Goal: Task Accomplishment & Management: Use online tool/utility

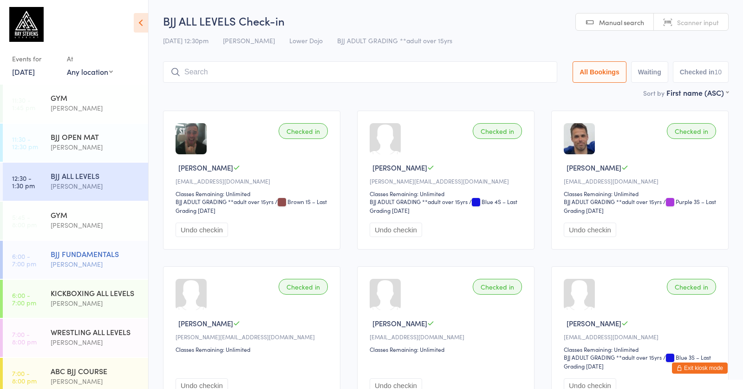
click at [76, 259] on div "[PERSON_NAME]" at bounding box center [96, 264] width 90 height 11
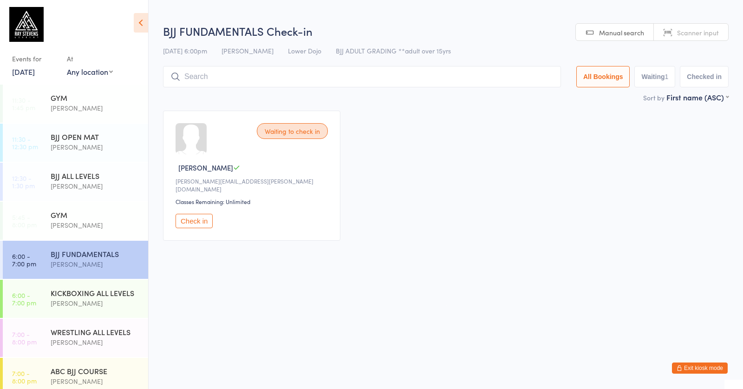
click at [277, 68] on input "search" at bounding box center [362, 76] width 398 height 21
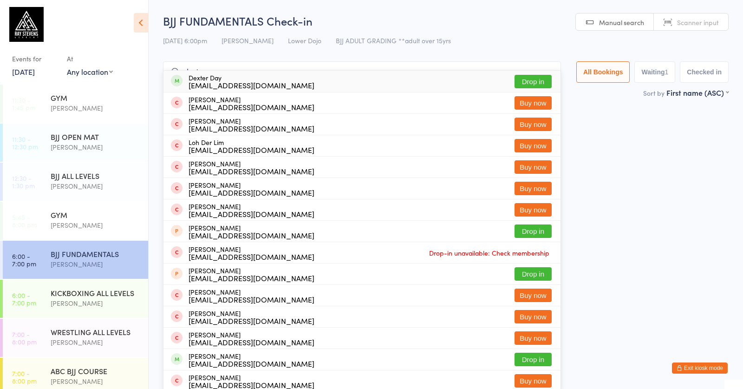
type input "dexter"
click at [242, 85] on div "[EMAIL_ADDRESS][DOMAIN_NAME]" at bounding box center [252, 84] width 126 height 7
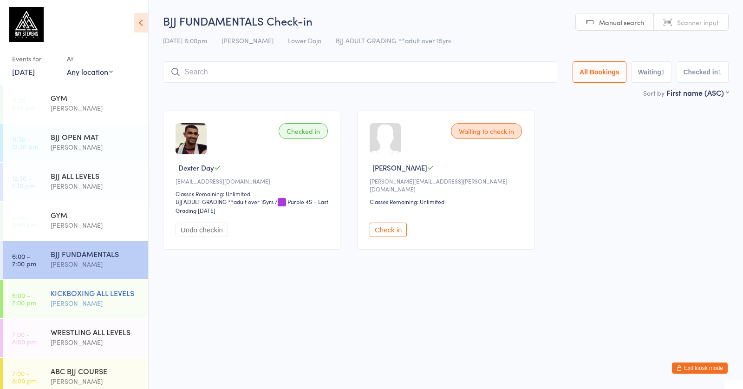
click at [108, 295] on div "KICKBOXING ALL LEVELS" at bounding box center [96, 293] width 90 height 10
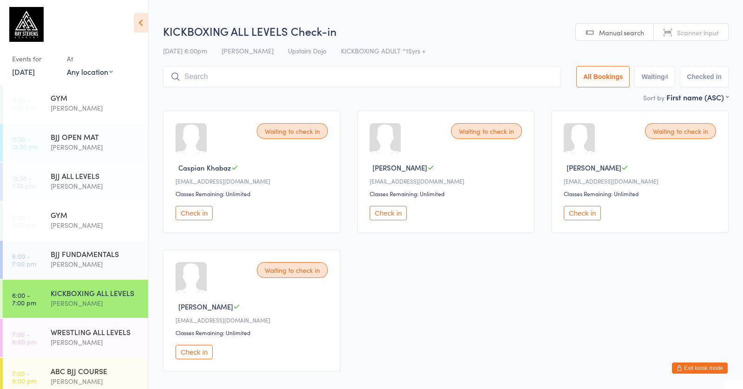
click at [393, 214] on button "Check in" at bounding box center [388, 213] width 37 height 14
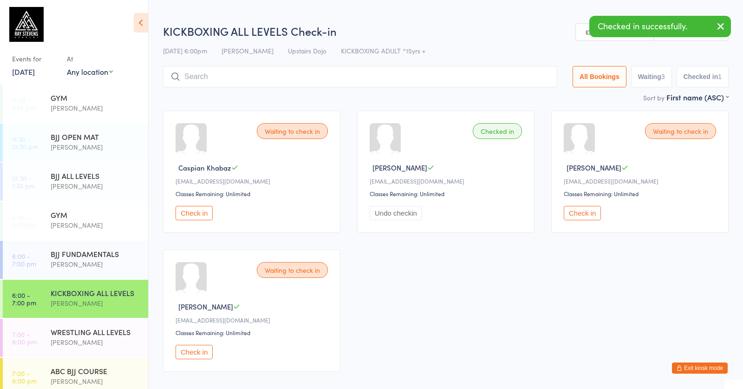
drag, startPoint x: 80, startPoint y: 340, endPoint x: 169, endPoint y: 282, distance: 105.5
click at [81, 340] on div "[PERSON_NAME]" at bounding box center [96, 342] width 90 height 11
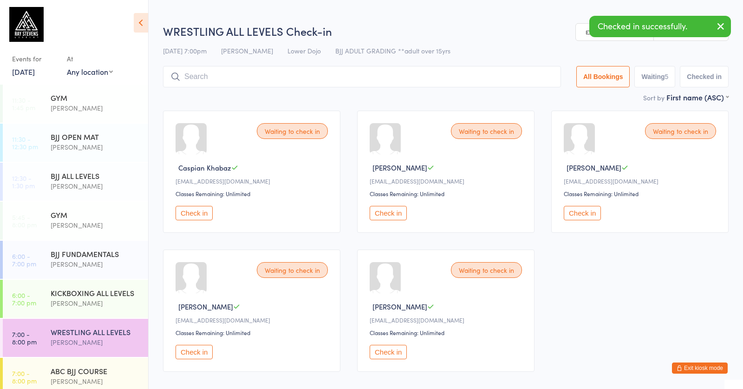
click at [390, 219] on button "Check in" at bounding box center [388, 213] width 37 height 14
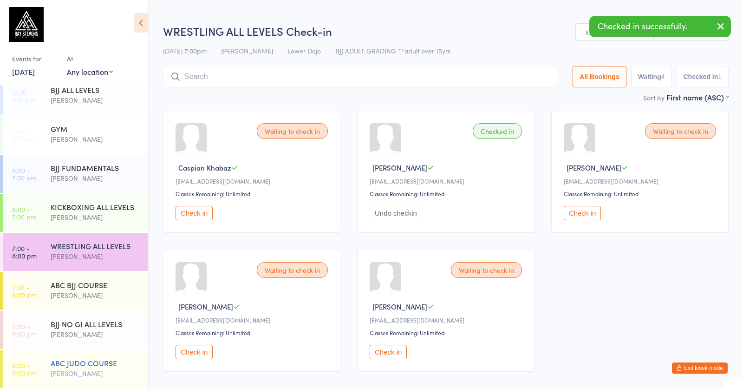
scroll to position [86, 0]
click at [95, 330] on div "[PERSON_NAME]" at bounding box center [96, 334] width 90 height 11
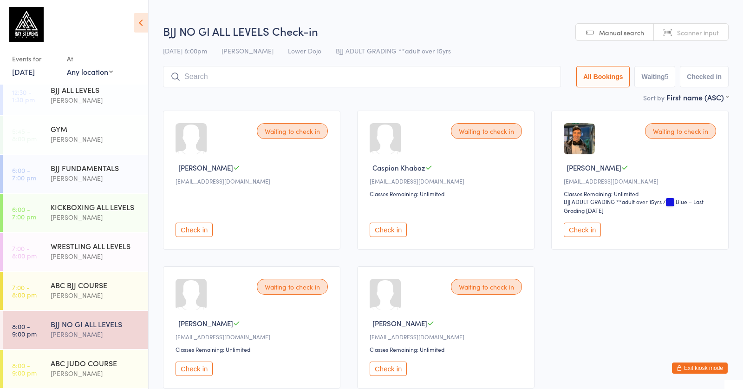
click at [202, 340] on button "Check in" at bounding box center [194, 368] width 37 height 14
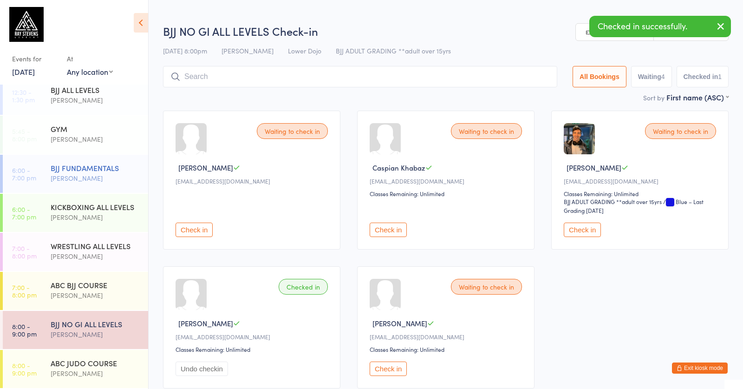
click at [77, 170] on div "BJJ FUNDAMENTALS" at bounding box center [96, 168] width 90 height 10
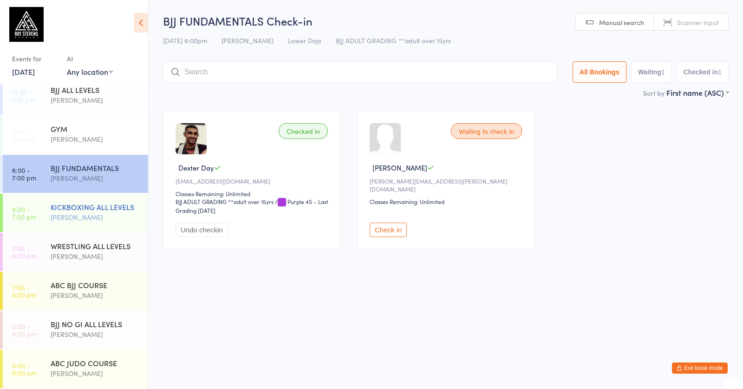
click at [101, 218] on div "[PERSON_NAME]" at bounding box center [96, 217] width 90 height 11
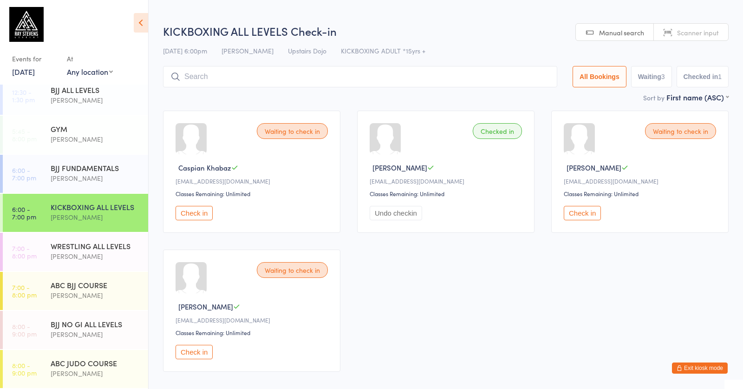
click at [298, 74] on input "search" at bounding box center [360, 76] width 394 height 21
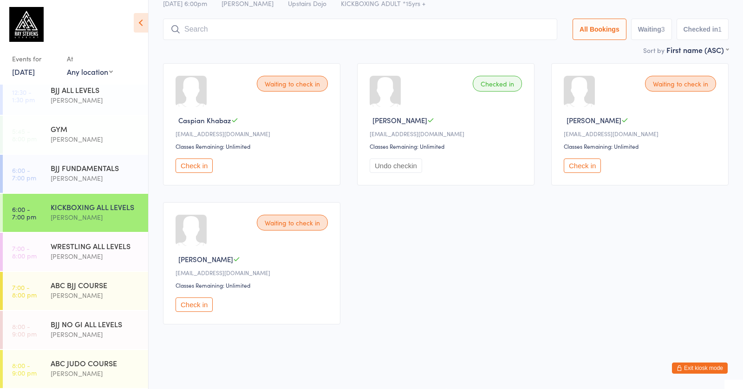
scroll to position [54, 0]
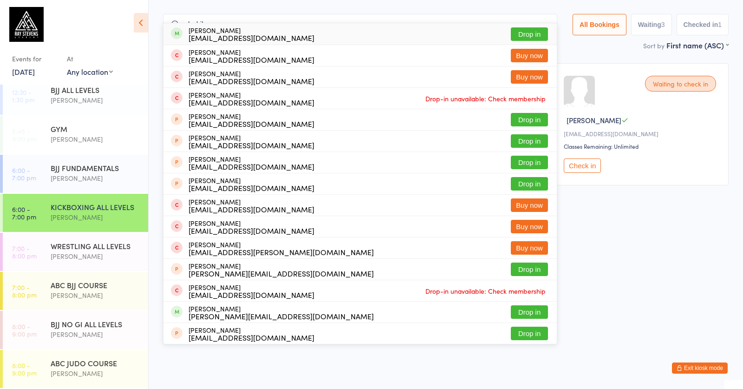
type input "sahib"
drag, startPoint x: 298, startPoint y: 74, endPoint x: 241, endPoint y: 24, distance: 76.0
click at [241, 26] on div "[PERSON_NAME] [PERSON_NAME][EMAIL_ADDRESS][DOMAIN_NAME]" at bounding box center [252, 33] width 126 height 15
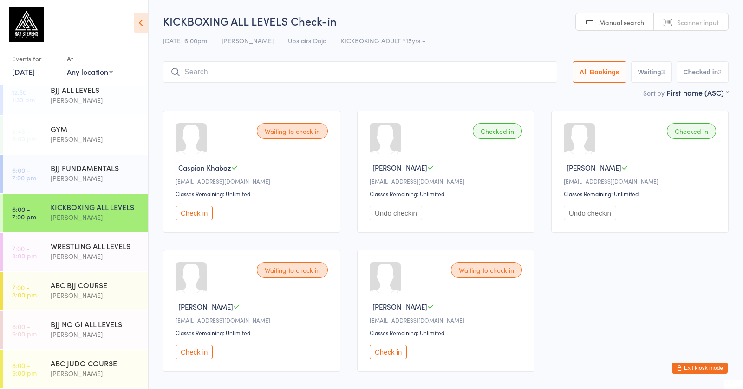
scroll to position [0, 0]
click at [85, 172] on div "BJJ FUNDAMENTALS" at bounding box center [96, 168] width 90 height 10
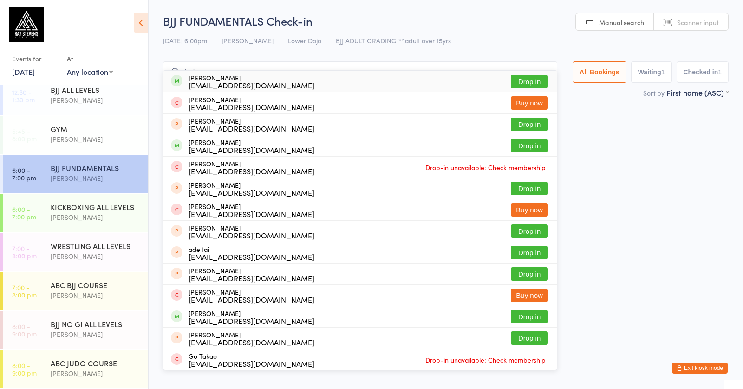
type input "tariq"
click at [270, 83] on div "[PERSON_NAME] [PERSON_NAME][EMAIL_ADDRESS][DOMAIN_NAME] Drop in" at bounding box center [359, 81] width 393 height 21
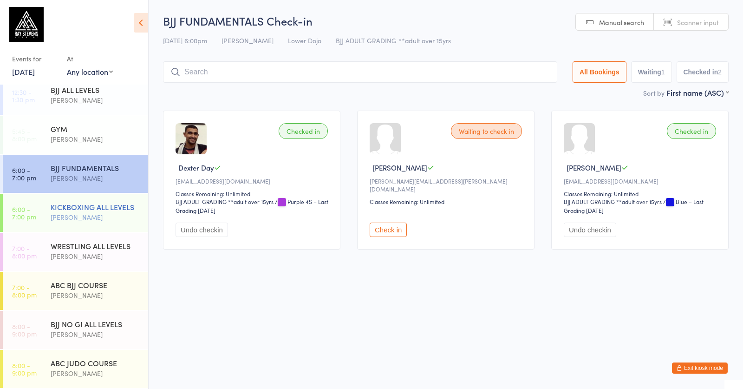
click at [96, 211] on div "KICKBOXING ALL LEVELS" at bounding box center [96, 207] width 90 height 10
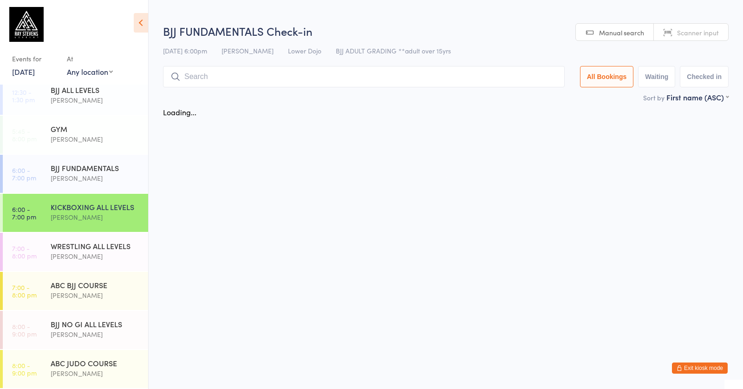
scroll to position [83, 0]
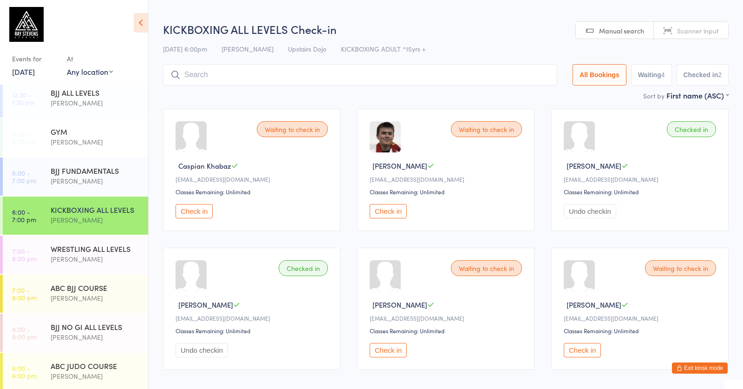
click at [239, 72] on input "search" at bounding box center [360, 74] width 394 height 21
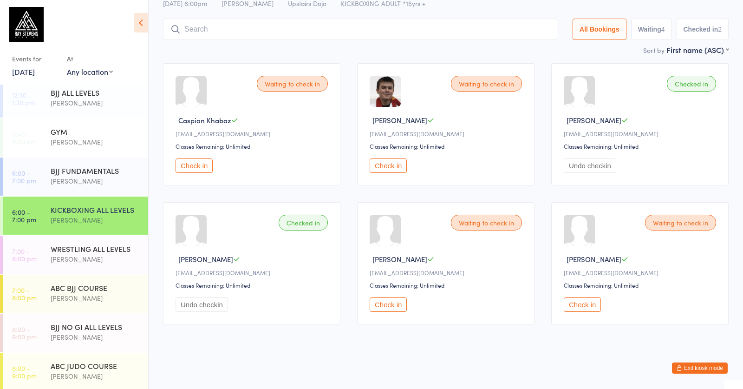
scroll to position [54, 0]
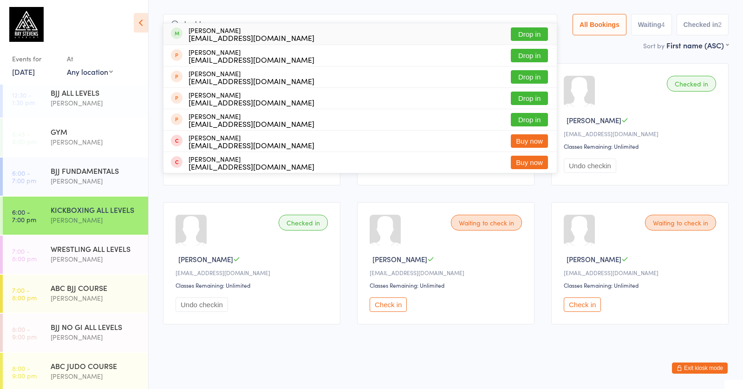
type input "buddy"
click at [229, 34] on div "[EMAIL_ADDRESS][DOMAIN_NAME]" at bounding box center [252, 37] width 126 height 7
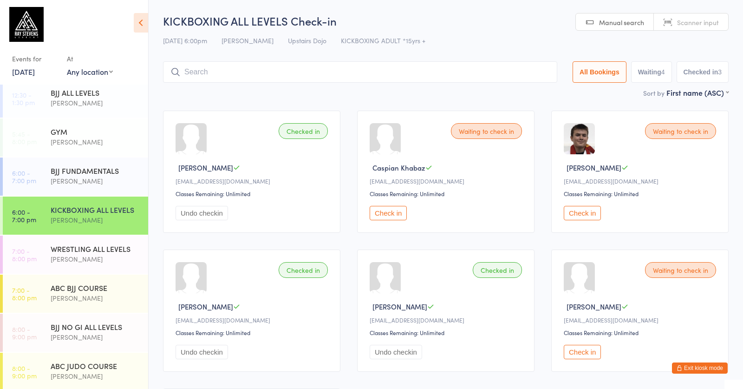
scroll to position [0, 0]
click at [584, 340] on button "Check in" at bounding box center [582, 352] width 37 height 14
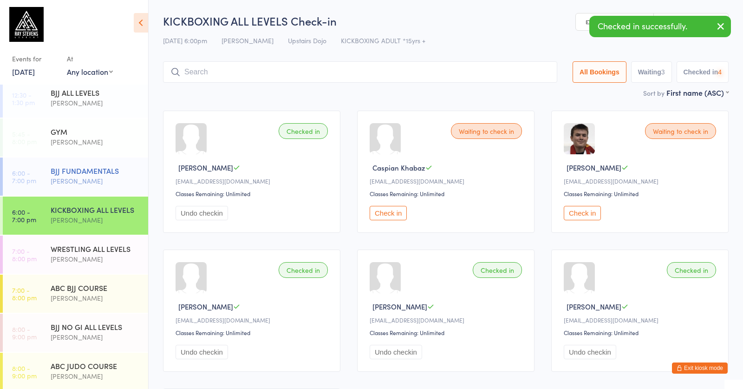
click at [105, 174] on div "BJJ FUNDAMENTALS" at bounding box center [96, 170] width 90 height 10
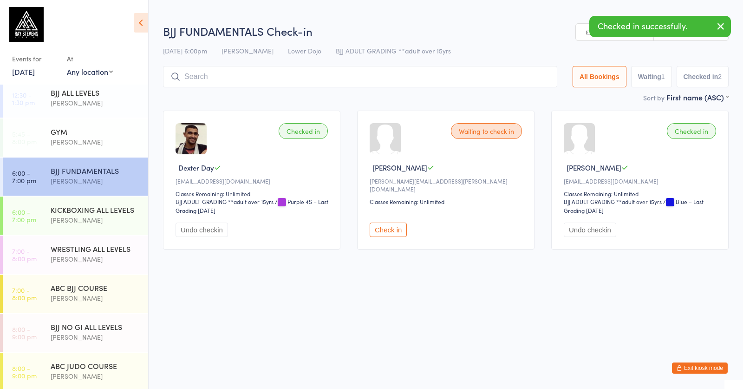
click at [288, 74] on input "search" at bounding box center [360, 76] width 394 height 21
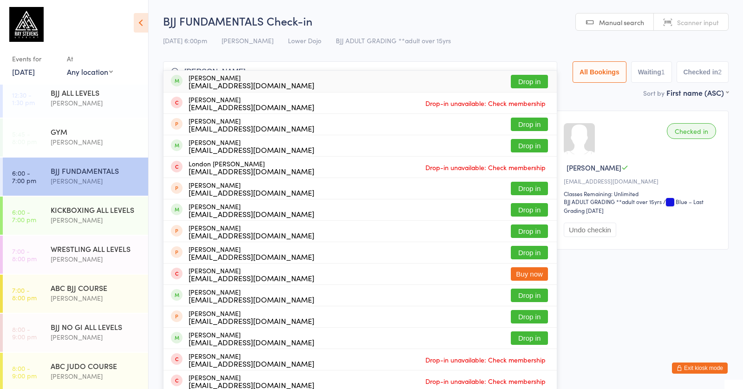
type input "[PERSON_NAME]"
click at [235, 82] on div "[EMAIL_ADDRESS][DOMAIN_NAME]" at bounding box center [252, 84] width 126 height 7
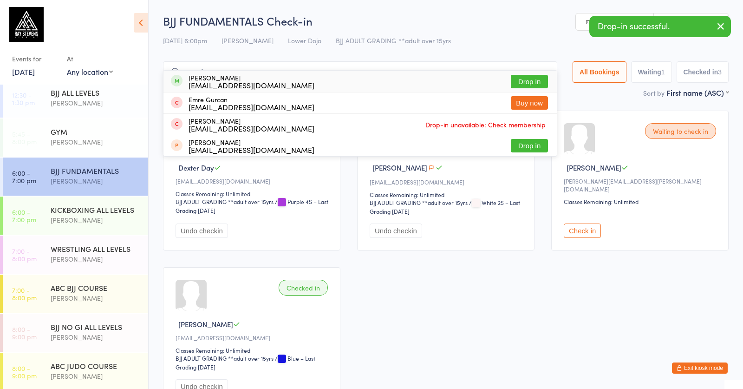
type input "emrah"
click at [228, 81] on div "[EMAIL_ADDRESS][DOMAIN_NAME]" at bounding box center [252, 84] width 126 height 7
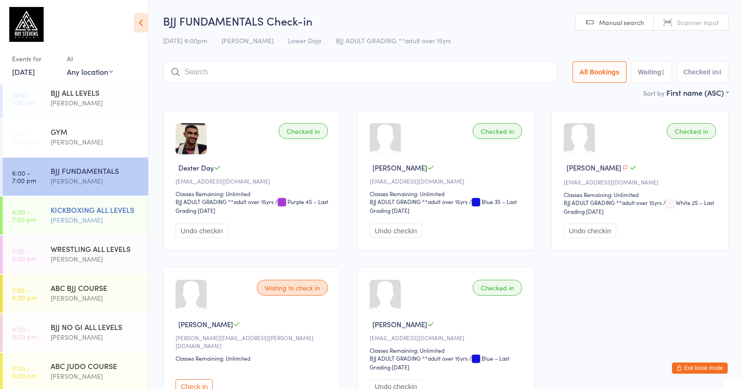
click at [106, 209] on div "KICKBOXING ALL LEVELS" at bounding box center [96, 209] width 90 height 10
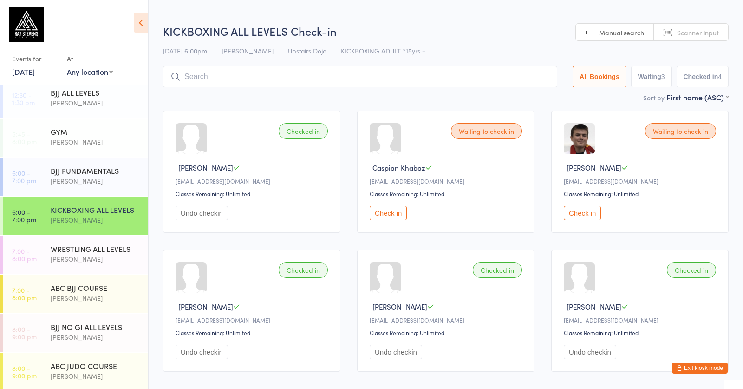
click at [281, 72] on input "search" at bounding box center [360, 76] width 394 height 21
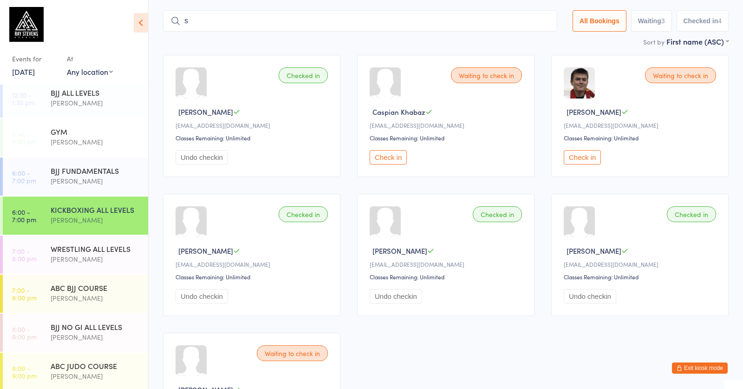
scroll to position [67, 0]
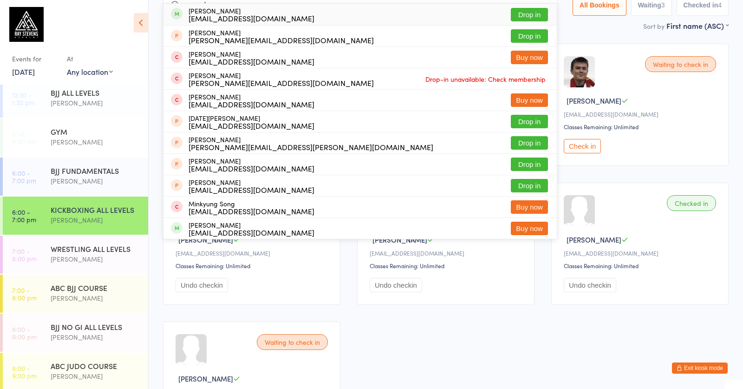
type input "[PERSON_NAME]"
drag, startPoint x: 281, startPoint y: 72, endPoint x: 248, endPoint y: 18, distance: 63.8
click at [248, 18] on div "[EMAIL_ADDRESS][DOMAIN_NAME]" at bounding box center [252, 17] width 126 height 7
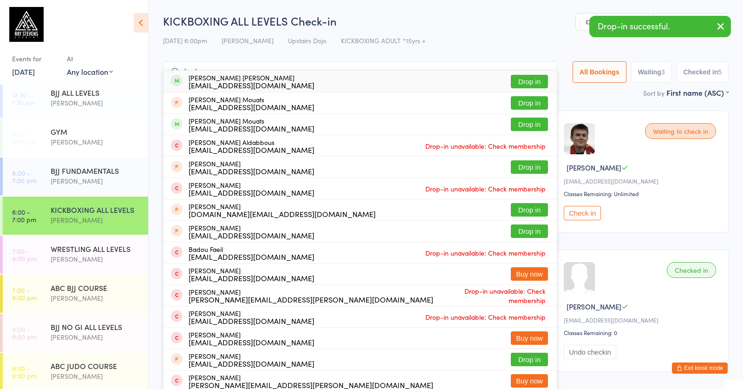
scroll to position [0, 0]
type input "badger"
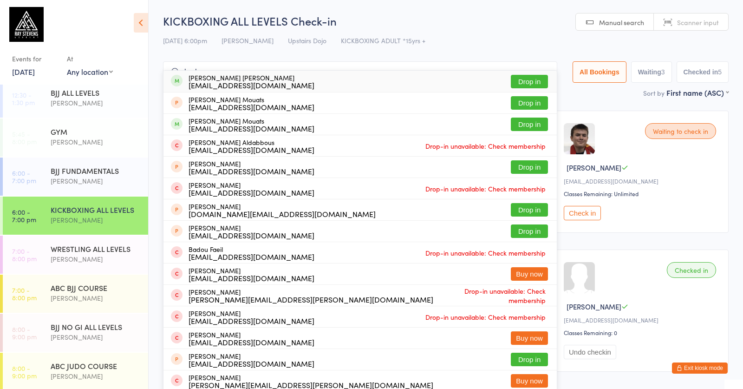
click at [222, 83] on div "[EMAIL_ADDRESS][DOMAIN_NAME]" at bounding box center [252, 84] width 126 height 7
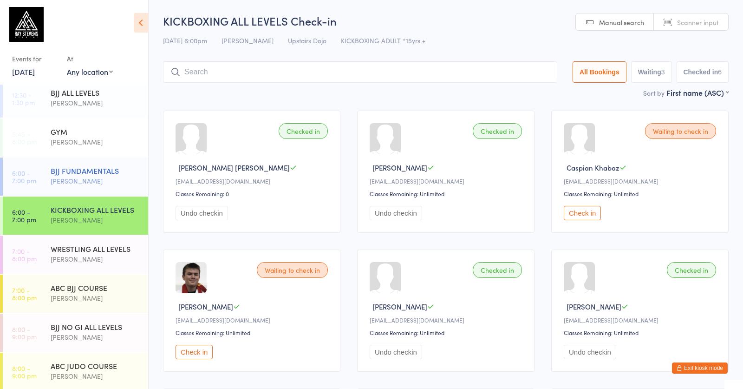
click at [98, 174] on div "BJJ FUNDAMENTALS" at bounding box center [96, 170] width 90 height 10
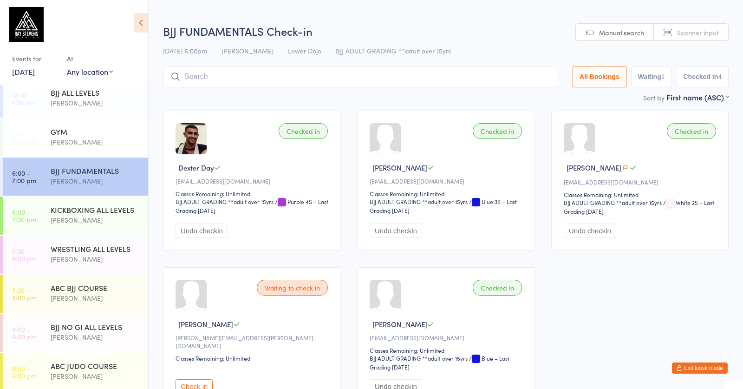
click at [315, 71] on input "search" at bounding box center [360, 76] width 394 height 21
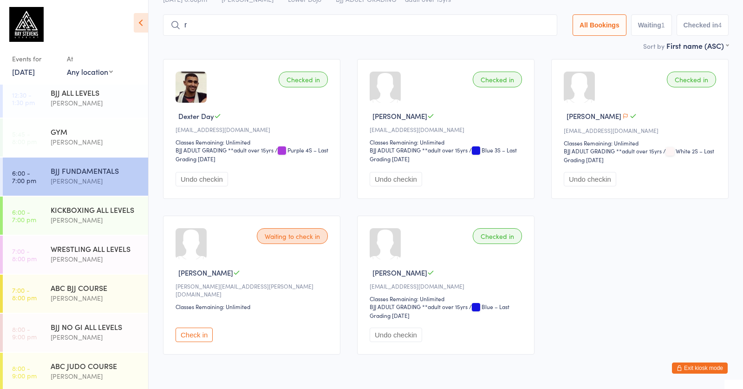
scroll to position [64, 0]
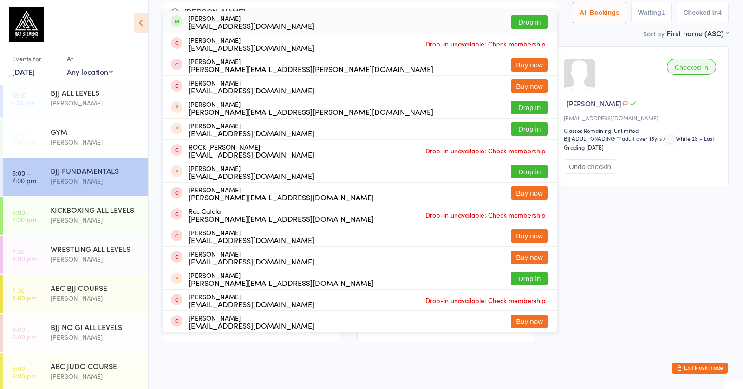
type input "[PERSON_NAME]"
drag, startPoint x: 215, startPoint y: 26, endPoint x: 201, endPoint y: 78, distance: 53.3
click at [215, 26] on div "[EMAIL_ADDRESS][DOMAIN_NAME]" at bounding box center [252, 25] width 126 height 7
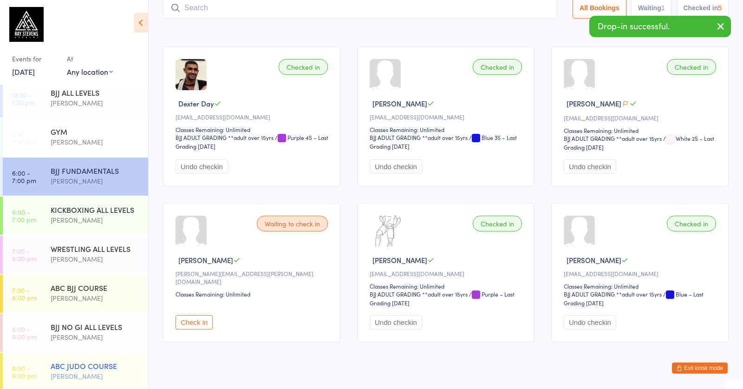
scroll to position [64, 0]
click at [72, 340] on div "[PERSON_NAME]" at bounding box center [96, 337] width 90 height 11
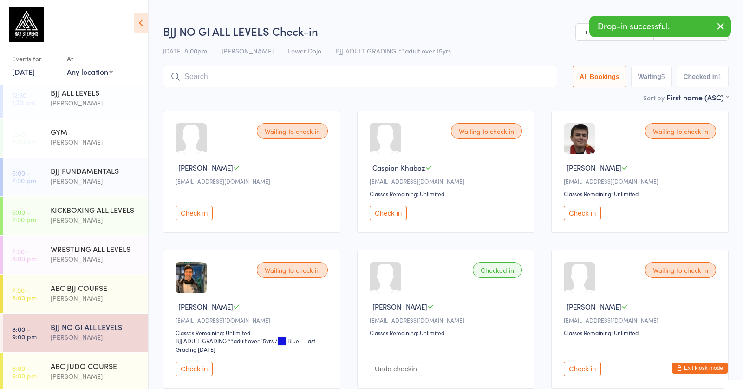
click at [266, 70] on input "search" at bounding box center [360, 76] width 394 height 21
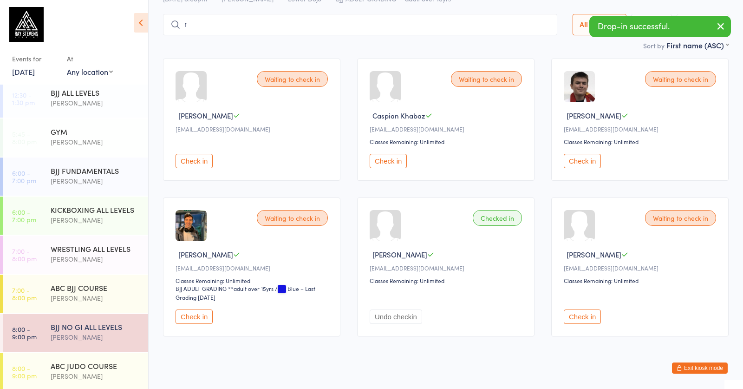
scroll to position [60, 0]
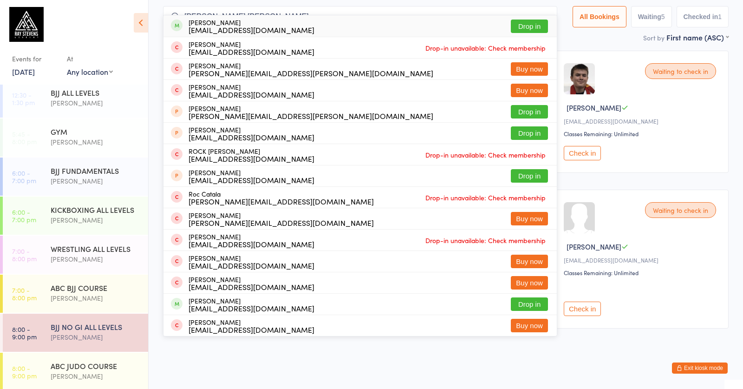
type input "[PERSON_NAME] [PERSON_NAME]"
click at [235, 26] on div "[EMAIL_ADDRESS][DOMAIN_NAME]" at bounding box center [252, 29] width 126 height 7
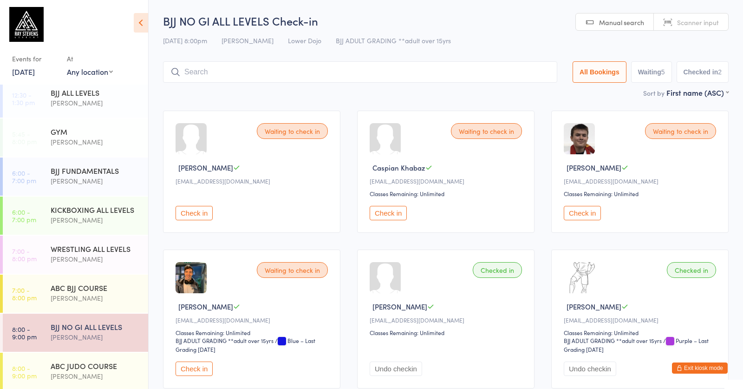
scroll to position [0, 0]
click at [80, 255] on div "[PERSON_NAME]" at bounding box center [96, 259] width 90 height 11
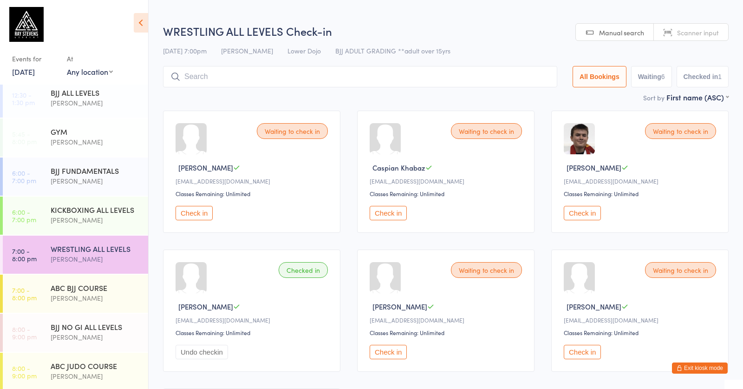
drag, startPoint x: 99, startPoint y: 183, endPoint x: 184, endPoint y: 129, distance: 100.6
click at [99, 183] on div "[PERSON_NAME]" at bounding box center [96, 181] width 90 height 11
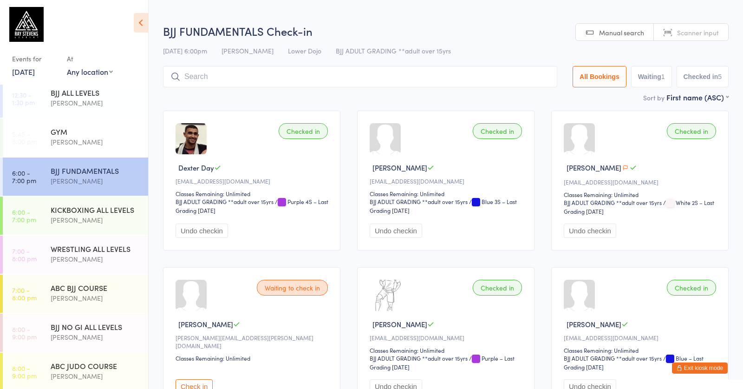
click at [274, 72] on input "search" at bounding box center [360, 76] width 394 height 21
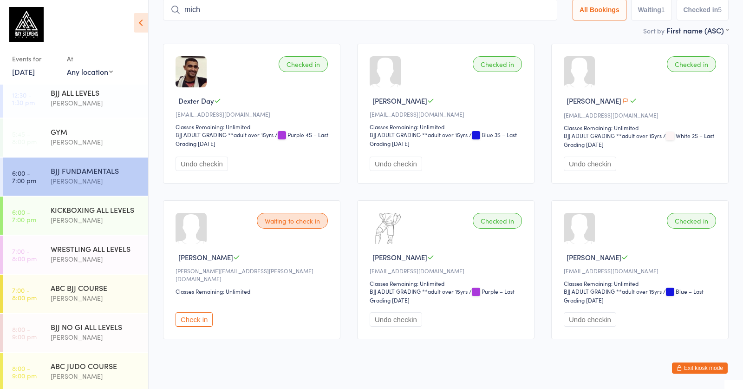
scroll to position [64, 0]
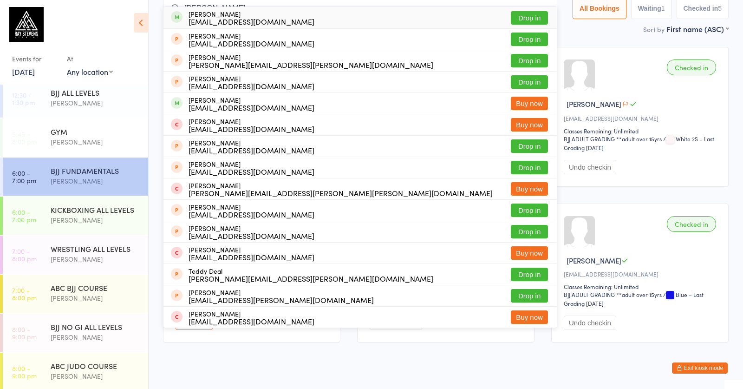
type input "[PERSON_NAME] dear"
drag, startPoint x: 264, startPoint y: 56, endPoint x: 246, endPoint y: 18, distance: 42.6
click at [246, 18] on div "[EMAIL_ADDRESS][DOMAIN_NAME]" at bounding box center [252, 21] width 126 height 7
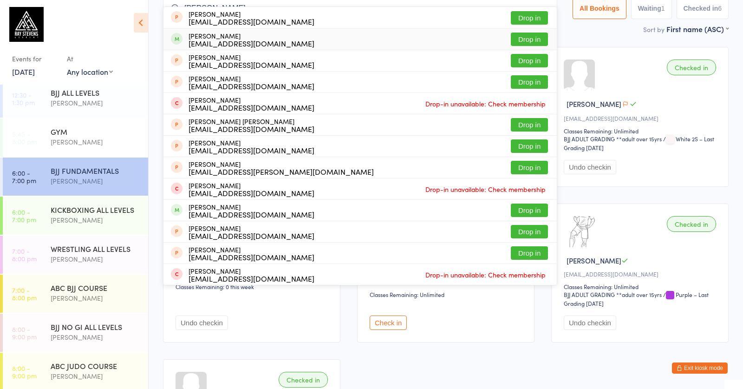
type input "[PERSON_NAME]"
click at [238, 39] on div "[EMAIL_ADDRESS][DOMAIN_NAME]" at bounding box center [252, 42] width 126 height 7
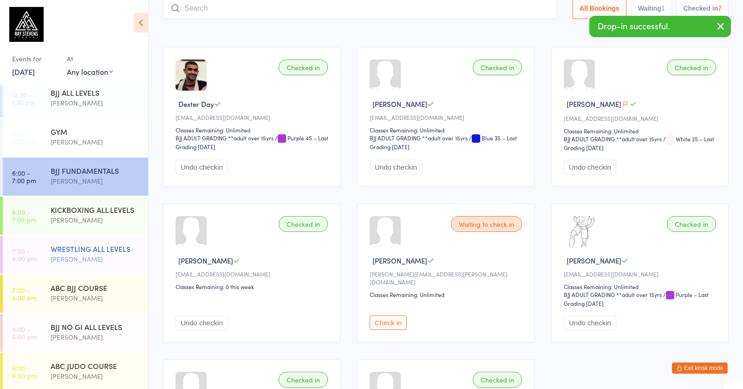
click at [87, 250] on div "WRESTLING ALL LEVELS" at bounding box center [96, 248] width 90 height 10
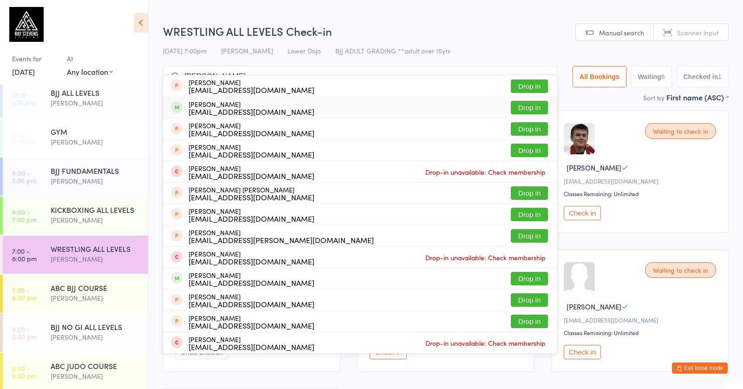
type input "[PERSON_NAME]"
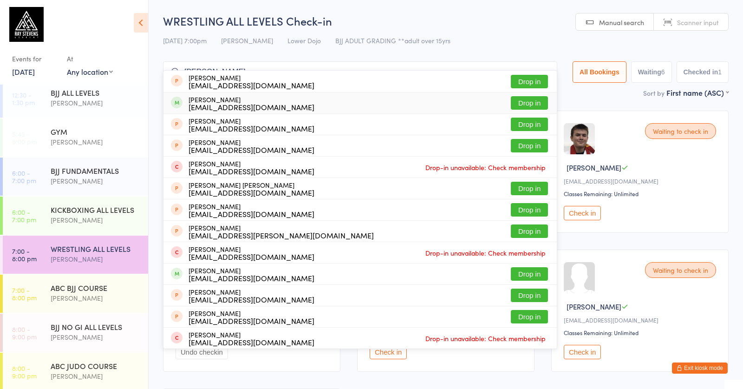
click at [241, 106] on div "[EMAIL_ADDRESS][DOMAIN_NAME]" at bounding box center [252, 106] width 126 height 7
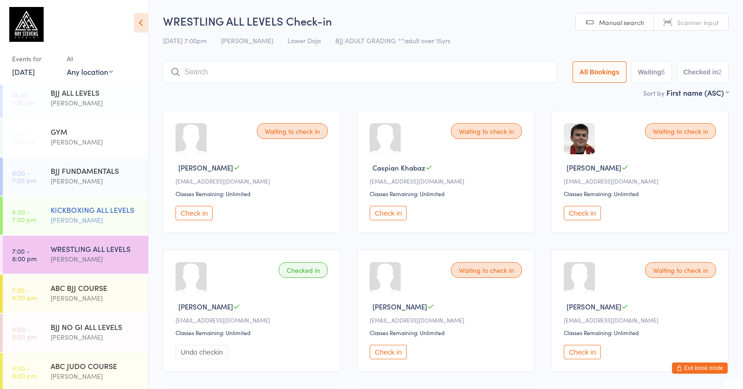
click at [92, 219] on div "[PERSON_NAME]" at bounding box center [96, 220] width 90 height 11
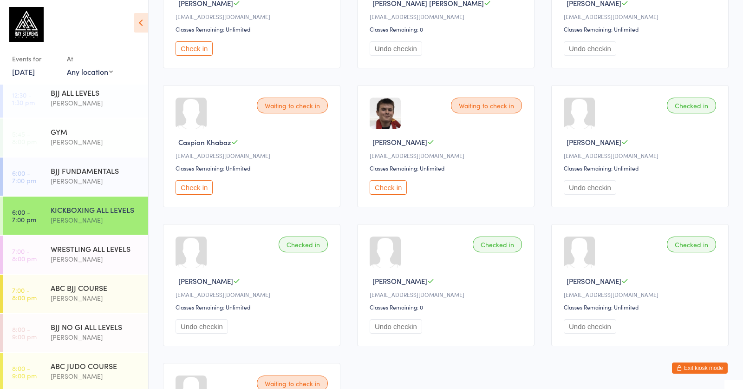
scroll to position [202, 0]
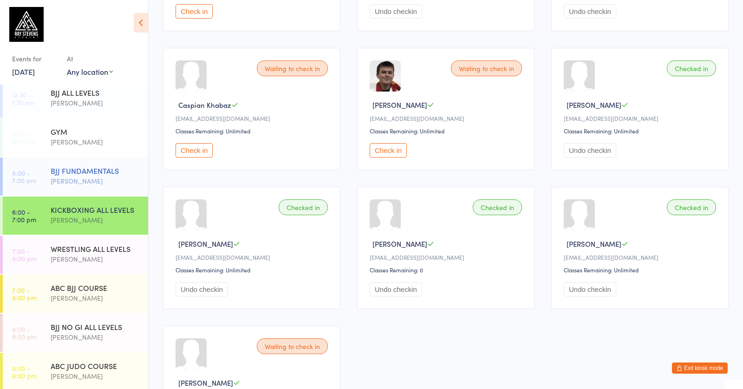
click at [96, 174] on div "BJJ FUNDAMENTALS" at bounding box center [96, 170] width 90 height 10
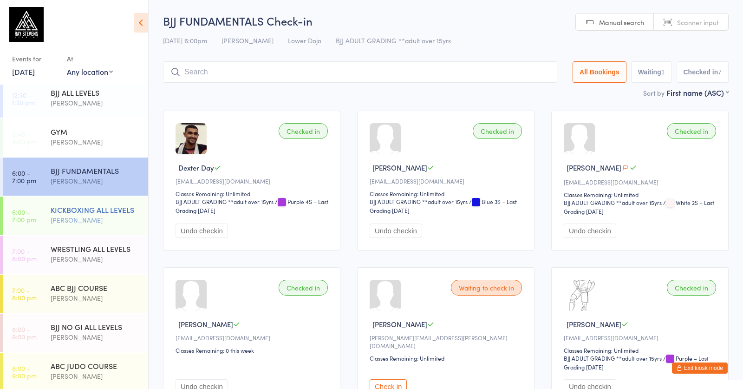
click at [52, 217] on div "[PERSON_NAME]" at bounding box center [96, 220] width 90 height 11
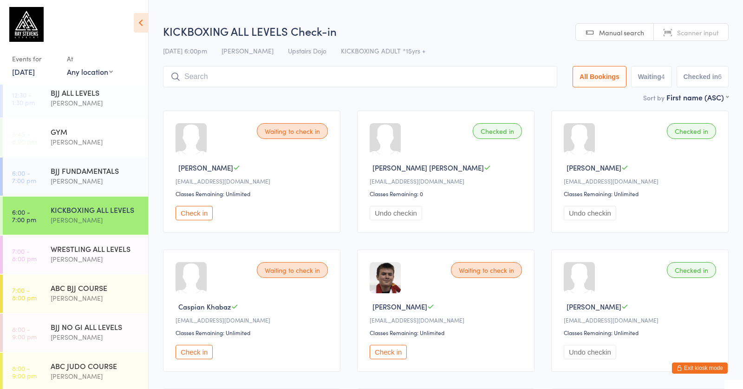
click at [196, 219] on button "Check in" at bounding box center [194, 213] width 37 height 14
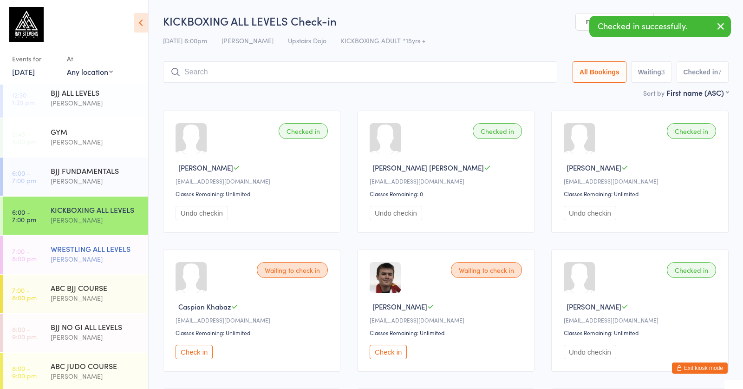
click at [103, 245] on div "WRESTLING ALL LEVELS" at bounding box center [96, 248] width 90 height 10
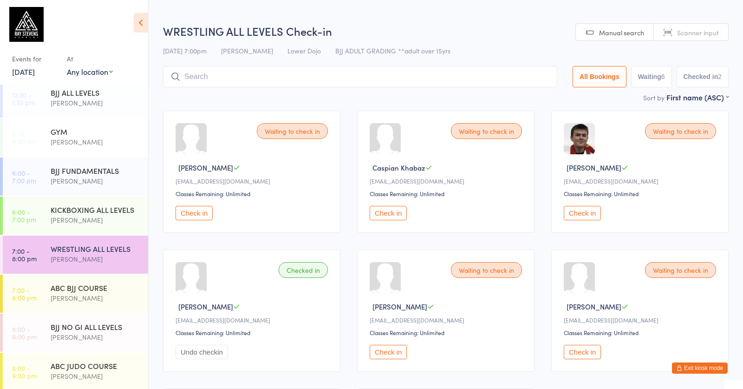
click at [208, 216] on button "Check in" at bounding box center [194, 213] width 37 height 14
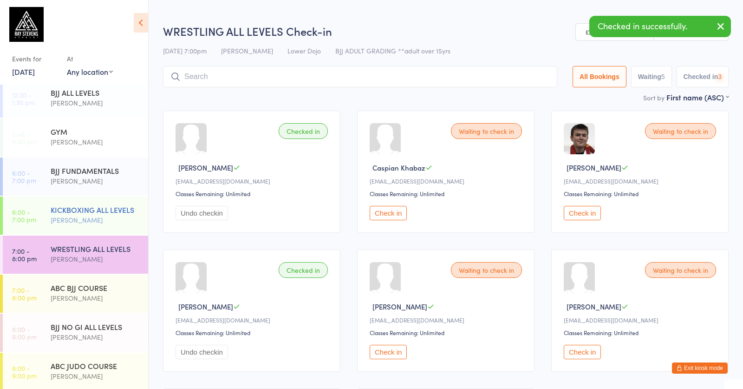
click at [121, 222] on div "[PERSON_NAME]" at bounding box center [96, 220] width 90 height 11
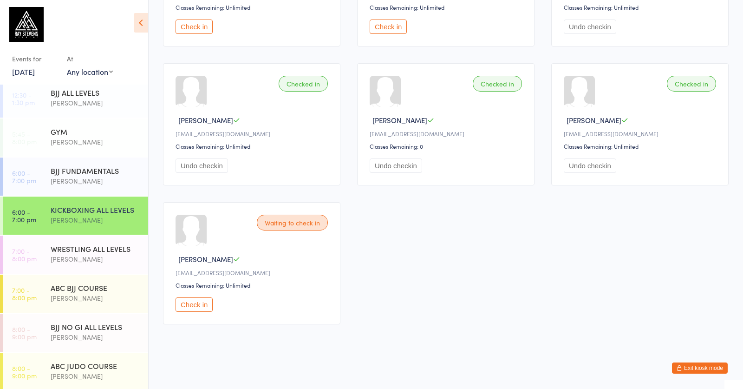
scroll to position [337, 0]
click at [204, 304] on button "Check in" at bounding box center [194, 304] width 37 height 14
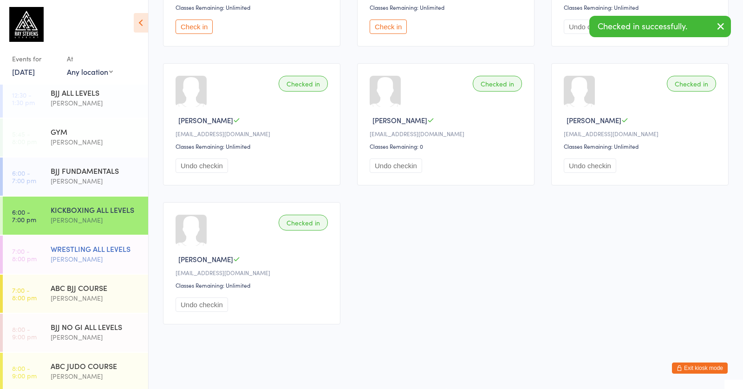
click at [81, 255] on div "[PERSON_NAME]" at bounding box center [96, 259] width 90 height 11
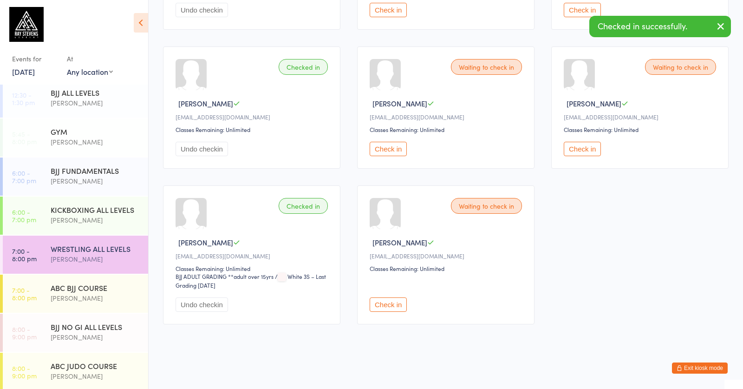
scroll to position [212, 0]
click at [389, 306] on button "Check in" at bounding box center [388, 304] width 37 height 14
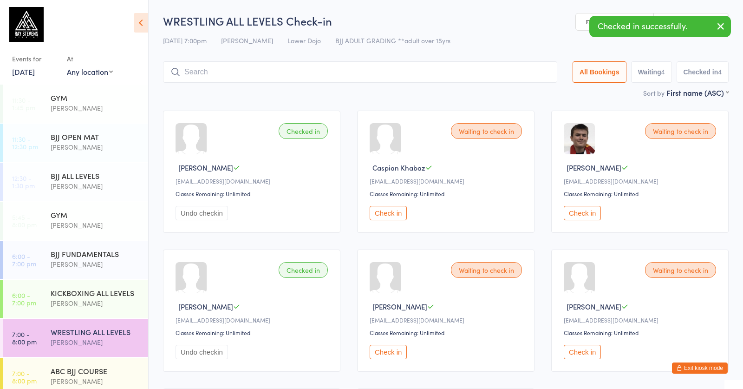
scroll to position [0, 0]
click at [585, 216] on button "Check in" at bounding box center [582, 213] width 37 height 14
click at [62, 301] on div "[PERSON_NAME]" at bounding box center [96, 303] width 90 height 11
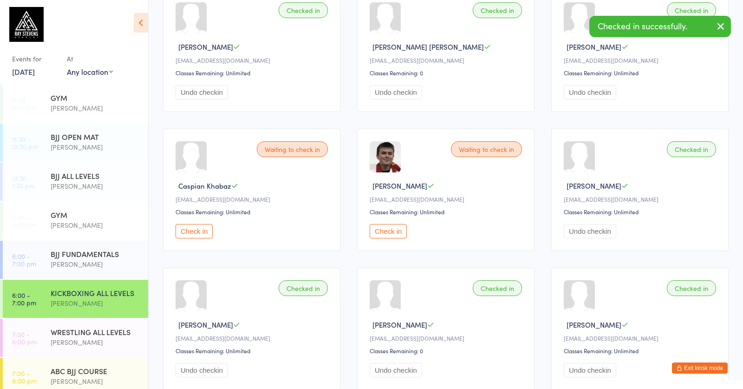
scroll to position [135, 0]
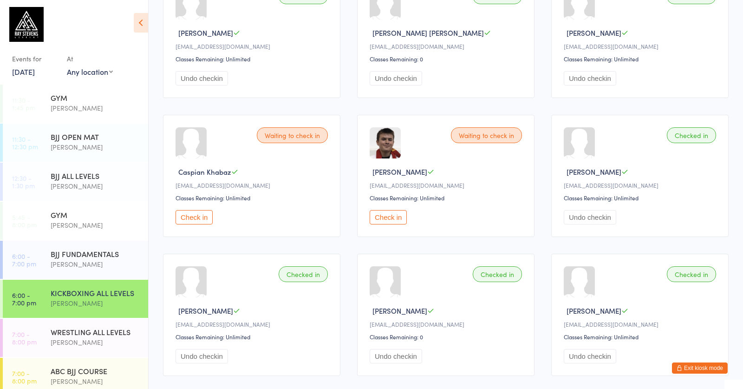
click at [209, 221] on button "Check in" at bounding box center [194, 217] width 37 height 14
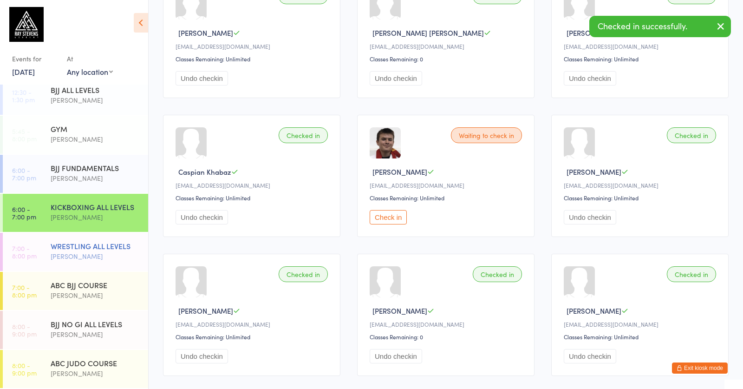
scroll to position [86, 0]
click at [73, 255] on div "[PERSON_NAME]" at bounding box center [96, 256] width 90 height 11
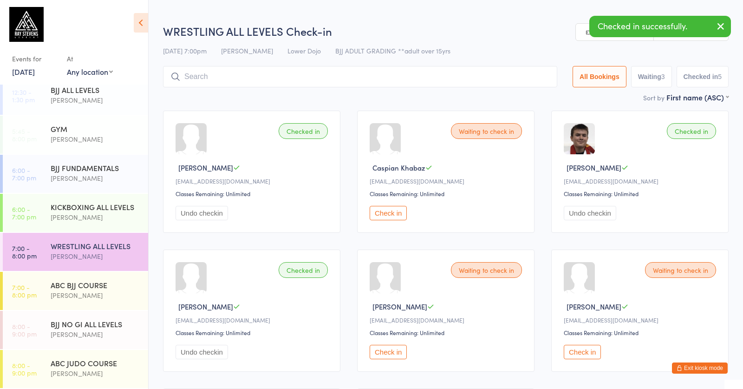
drag, startPoint x: 392, startPoint y: 219, endPoint x: 395, endPoint y: 225, distance: 7.1
click at [392, 219] on button "Check in" at bounding box center [388, 213] width 37 height 14
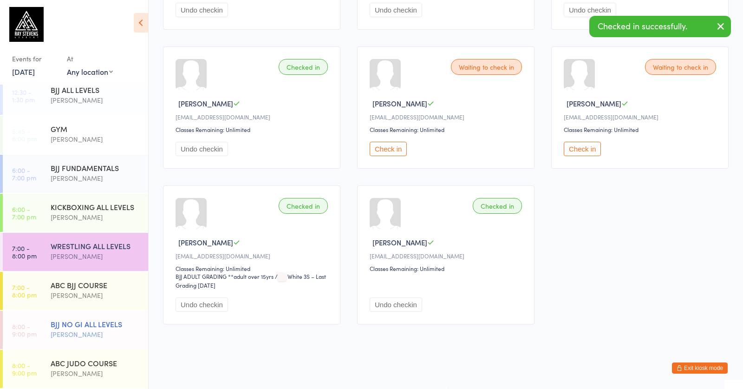
scroll to position [212, 0]
click at [59, 328] on div "BJJ NO GI ALL LEVELS" at bounding box center [96, 324] width 90 height 10
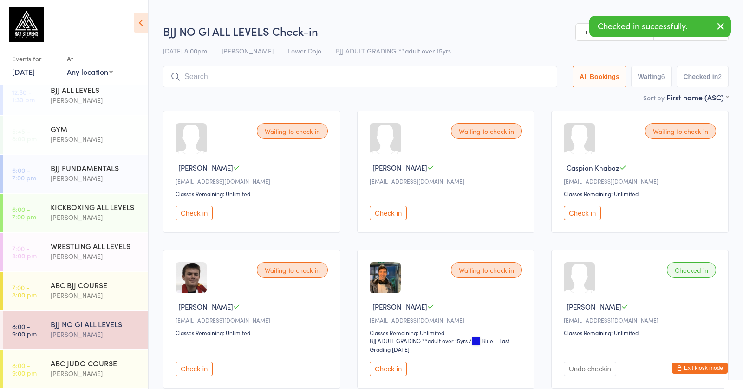
click at [593, 218] on button "Check in" at bounding box center [582, 213] width 37 height 14
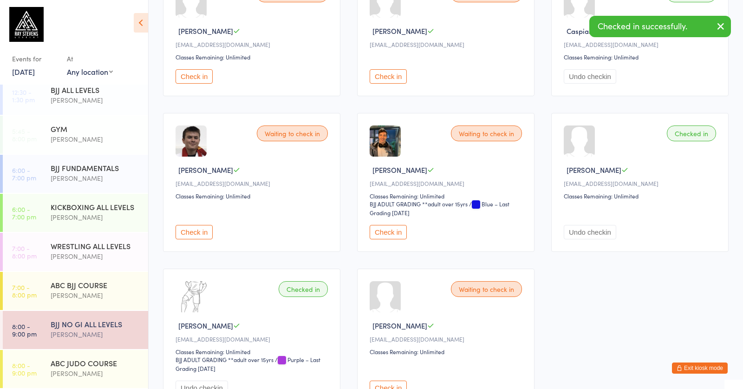
click at [201, 239] on button "Check in" at bounding box center [194, 232] width 37 height 14
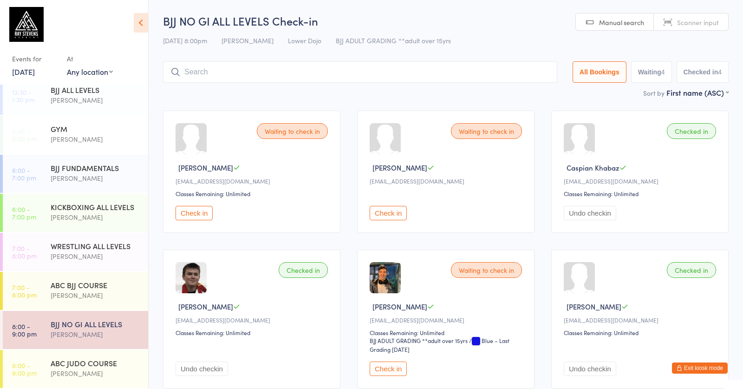
scroll to position [0, 0]
click at [98, 177] on div "[PERSON_NAME]" at bounding box center [96, 178] width 90 height 11
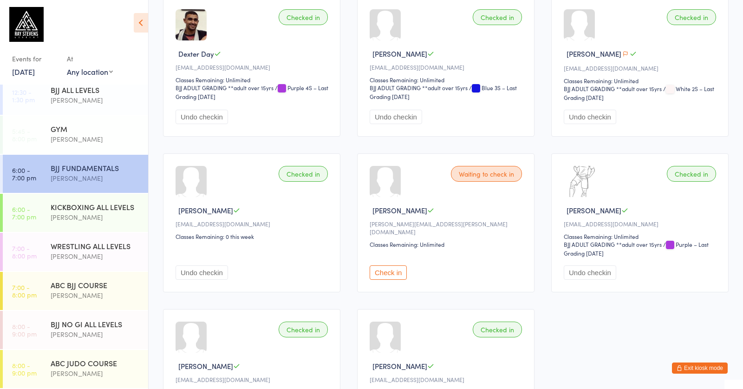
scroll to position [119, 0]
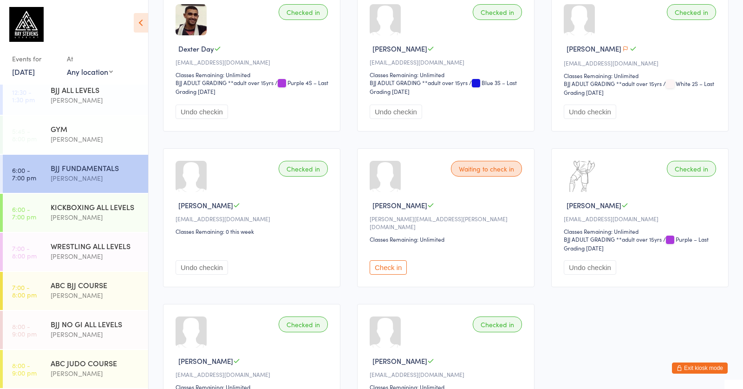
click at [394, 275] on button "Check in" at bounding box center [388, 267] width 37 height 14
click at [105, 257] on div "[PERSON_NAME]" at bounding box center [96, 256] width 90 height 11
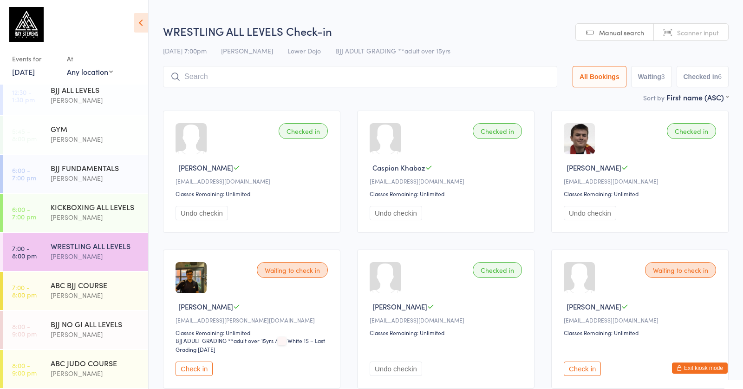
click at [207, 340] on button "Check in" at bounding box center [194, 368] width 37 height 14
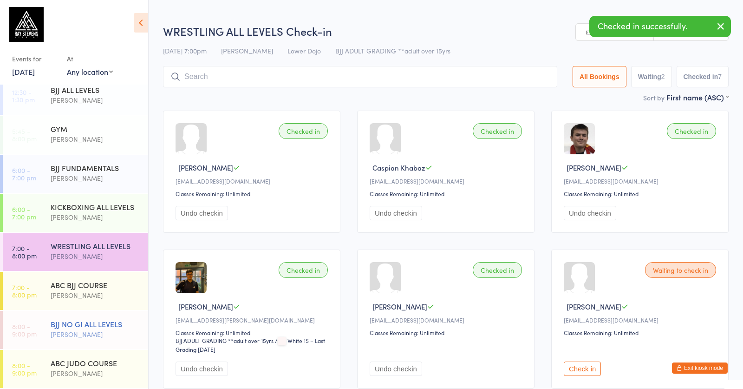
click at [103, 333] on div "[PERSON_NAME]" at bounding box center [96, 334] width 90 height 11
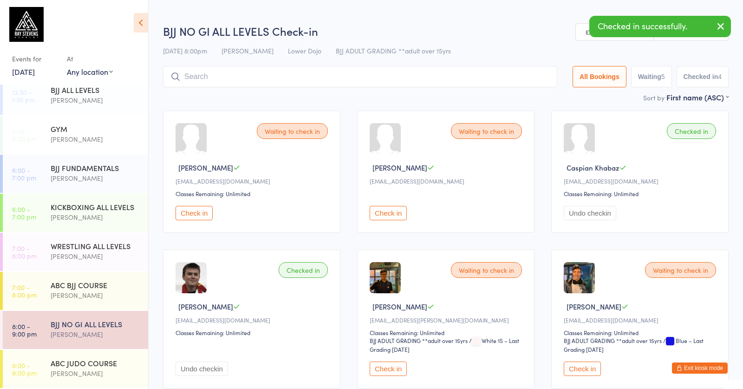
click at [391, 340] on button "Check in" at bounding box center [388, 368] width 37 height 14
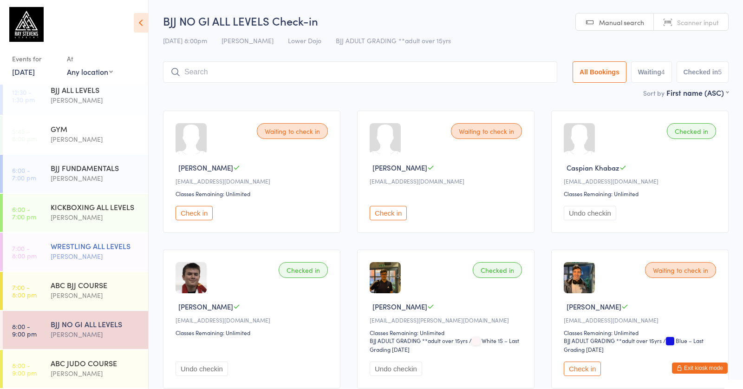
click at [114, 255] on div "[PERSON_NAME]" at bounding box center [96, 256] width 90 height 11
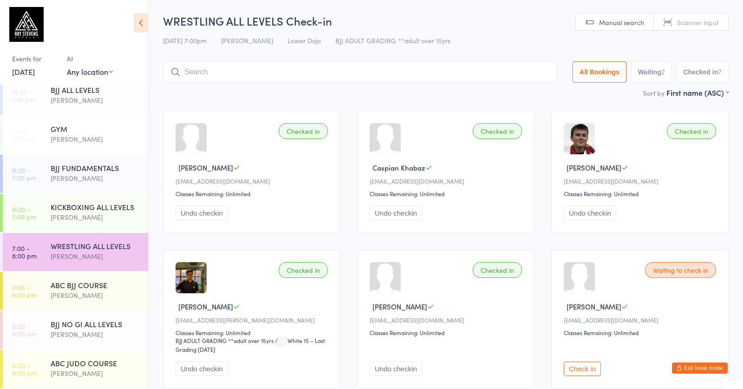
click at [255, 65] on input "search" at bounding box center [360, 71] width 394 height 21
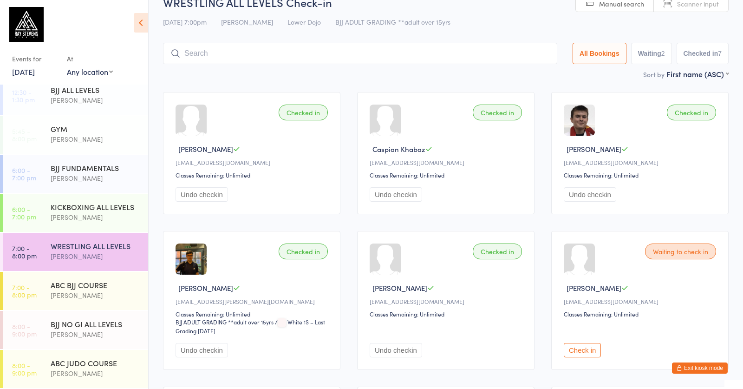
scroll to position [62, 0]
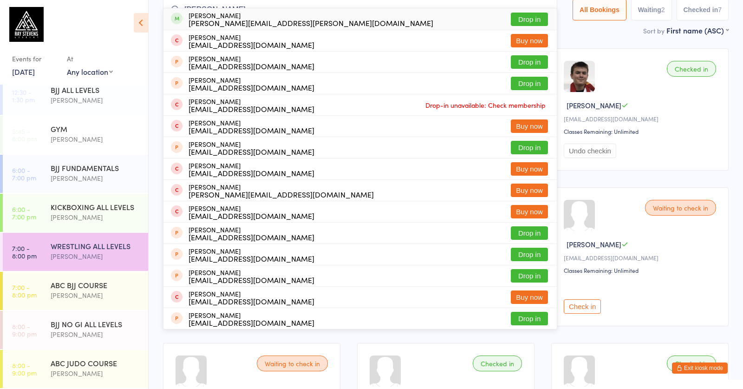
type input "[PERSON_NAME]"
click at [247, 21] on div "[PERSON_NAME][EMAIL_ADDRESS][PERSON_NAME][DOMAIN_NAME]" at bounding box center [311, 22] width 245 height 7
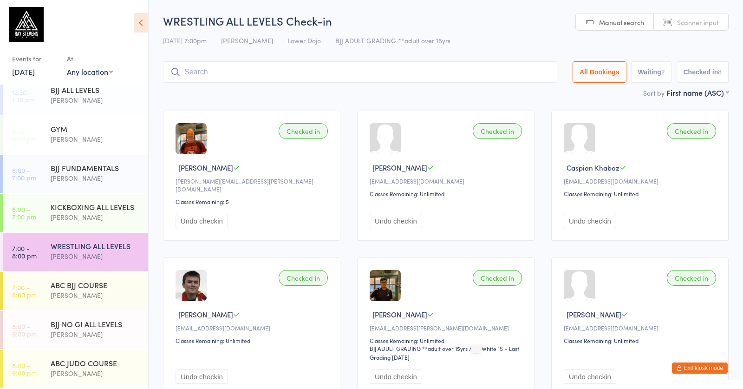
scroll to position [0, 0]
click at [106, 206] on div "KICKBOXING ALL LEVELS" at bounding box center [96, 207] width 90 height 10
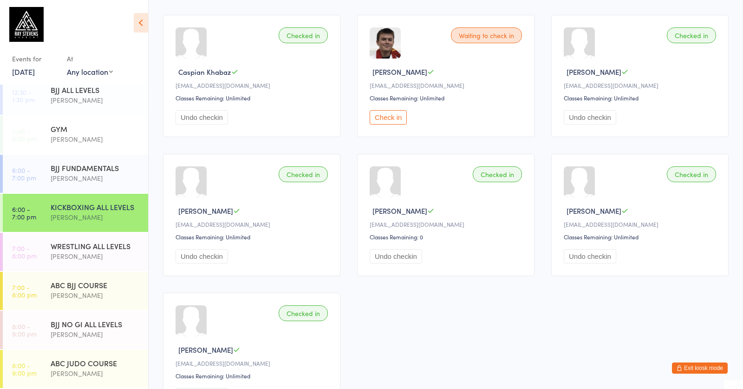
scroll to position [296, 0]
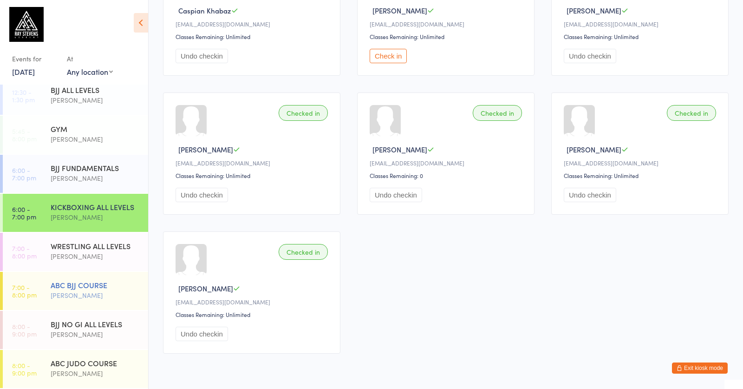
click at [91, 294] on div "[PERSON_NAME]" at bounding box center [96, 295] width 90 height 11
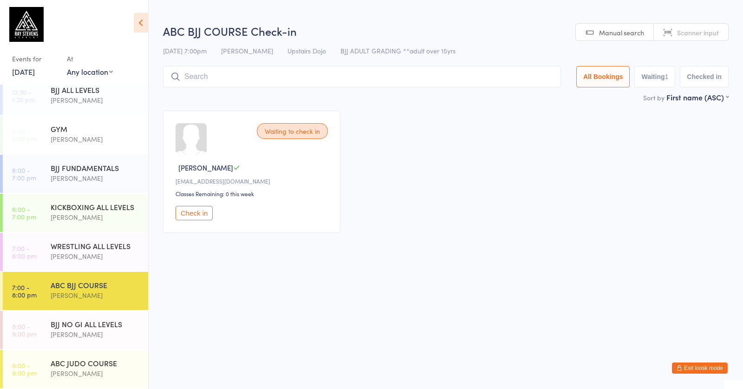
click at [205, 219] on button "Check in" at bounding box center [194, 213] width 37 height 14
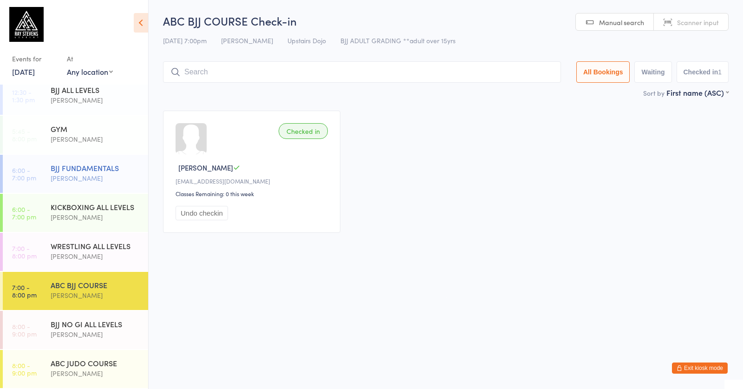
click at [17, 173] on time "6:00 - 7:00 pm" at bounding box center [24, 173] width 24 height 15
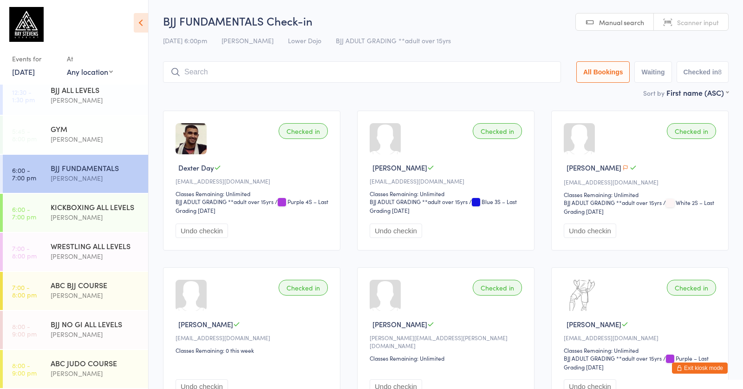
click at [655, 76] on button "Waiting" at bounding box center [652, 71] width 37 height 21
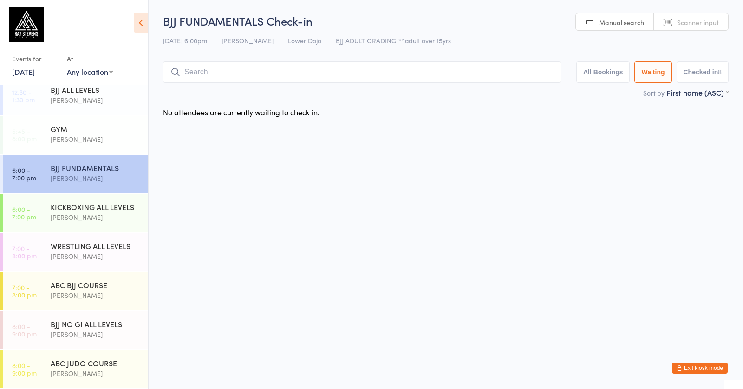
click at [523, 67] on input "search" at bounding box center [362, 71] width 398 height 21
click at [222, 65] on input "search" at bounding box center [362, 71] width 398 height 21
click at [687, 73] on button "Checked in 8" at bounding box center [703, 71] width 52 height 21
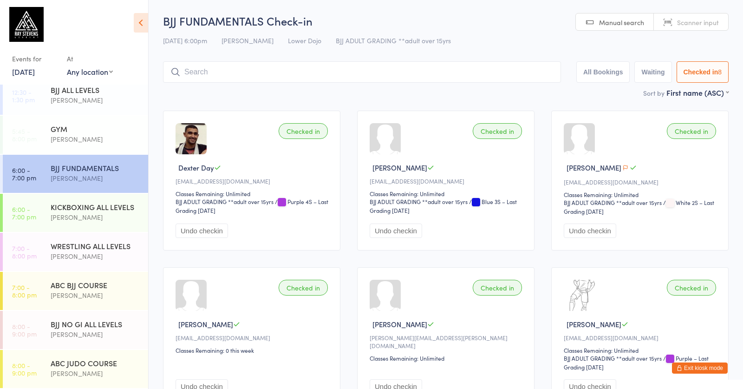
click at [198, 171] on span "Dexter Day" at bounding box center [196, 168] width 36 height 10
click at [193, 146] on img at bounding box center [191, 138] width 31 height 31
click at [194, 146] on img at bounding box center [191, 138] width 31 height 31
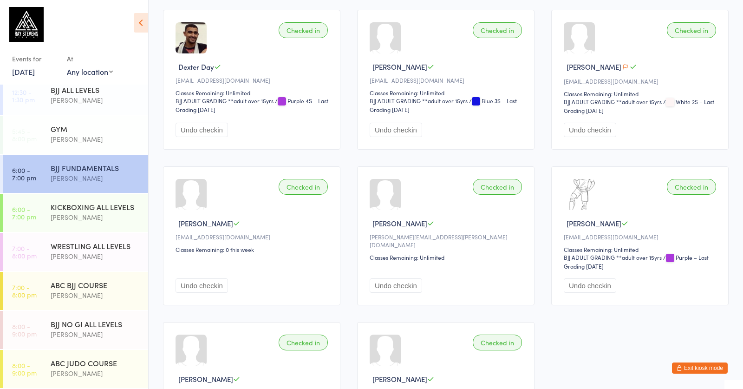
scroll to position [100, 0]
click at [281, 227] on div "[PERSON_NAME] Up to date" at bounding box center [253, 224] width 155 height 10
click at [281, 227] on div "[PERSON_NAME]" at bounding box center [253, 224] width 155 height 10
click at [266, 188] on div "Checked in [PERSON_NAME] [EMAIL_ADDRESS][DOMAIN_NAME] Classes Remaining: 0 this…" at bounding box center [251, 236] width 177 height 139
click at [266, 189] on div "Checked in [PERSON_NAME] [EMAIL_ADDRESS][DOMAIN_NAME] Classes Remaining: 0 this…" at bounding box center [251, 236] width 177 height 139
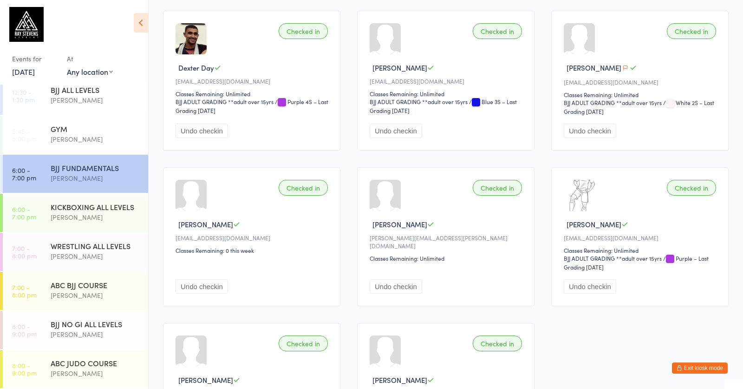
click at [506, 0] on main "BJJ FUNDAMENTALS Check-in [DATE] 6:00pm [PERSON_NAME] Lower Dojo BJJ ADULT GRAD…" at bounding box center [446, 191] width 566 height 557
click at [119, 249] on div "WRESTLING ALL LEVELS" at bounding box center [96, 246] width 90 height 10
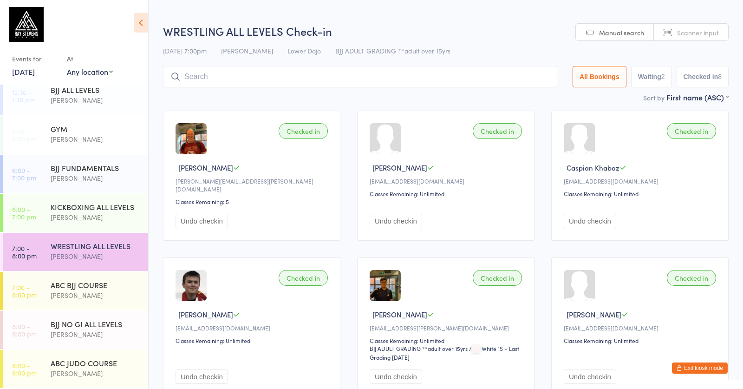
click at [271, 69] on input "search" at bounding box center [360, 76] width 394 height 21
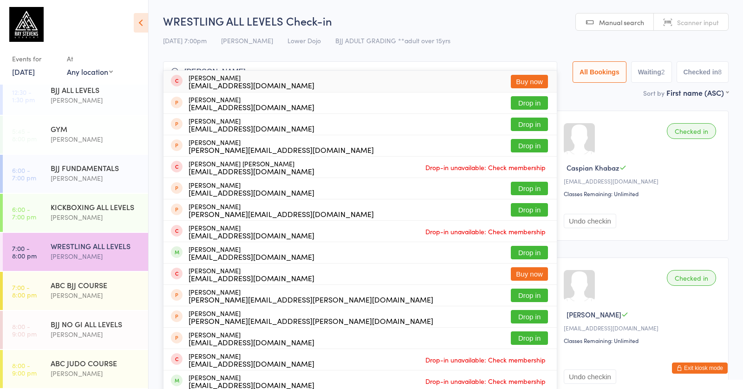
drag, startPoint x: 202, startPoint y: 68, endPoint x: 136, endPoint y: 62, distance: 65.7
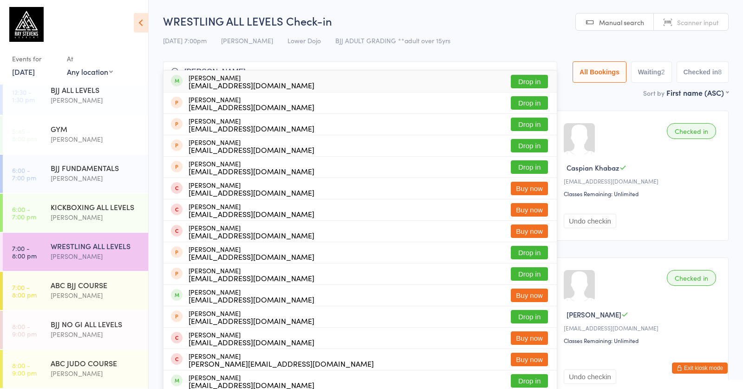
type input "[PERSON_NAME]"
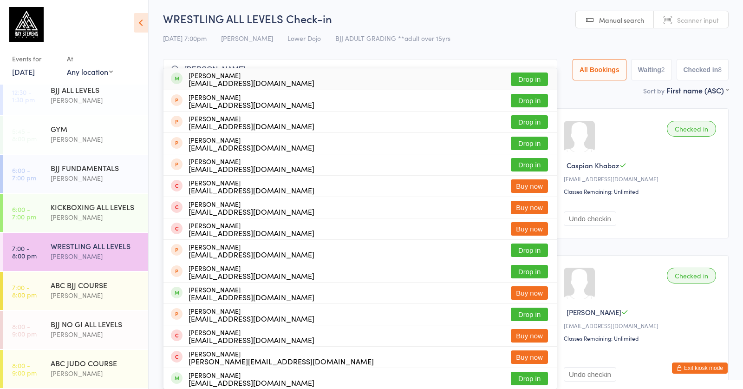
click at [236, 78] on div "[PERSON_NAME] [EMAIL_ADDRESS][DOMAIN_NAME]" at bounding box center [252, 79] width 126 height 15
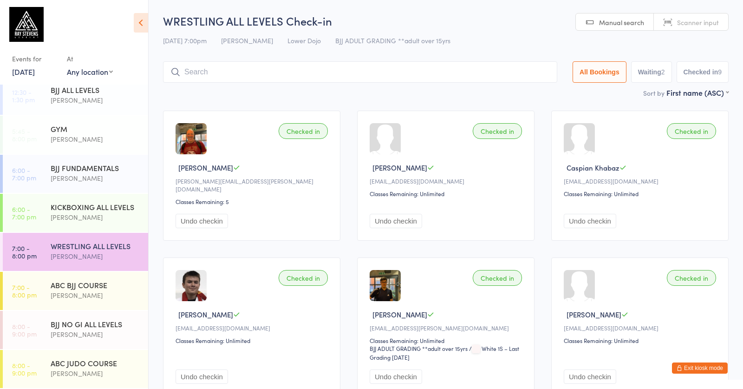
scroll to position [0, 0]
click at [241, 63] on input "search" at bounding box center [360, 71] width 394 height 21
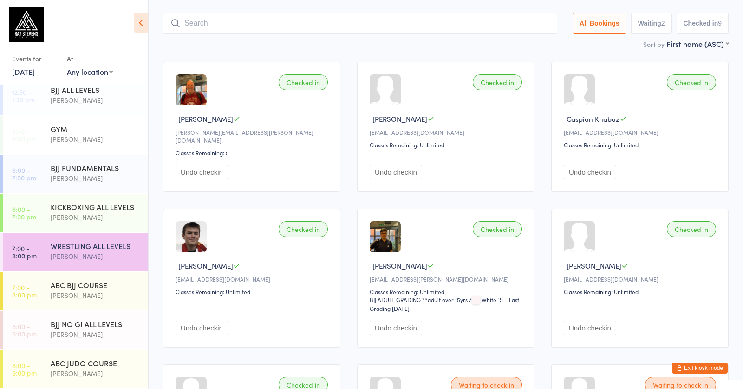
scroll to position [62, 0]
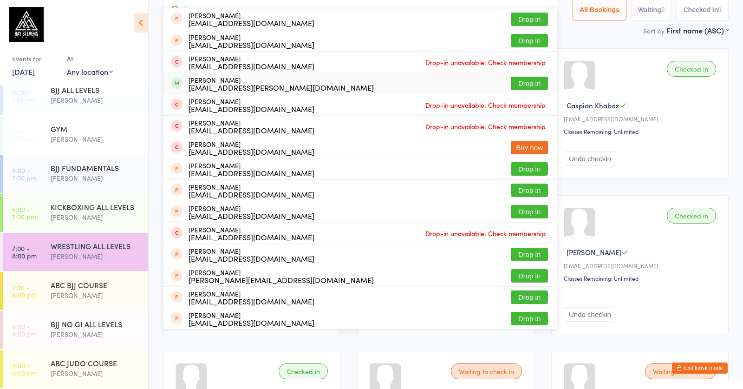
type input "jan"
click at [225, 86] on div "[EMAIL_ADDRESS][PERSON_NAME][DOMAIN_NAME]" at bounding box center [281, 87] width 185 height 7
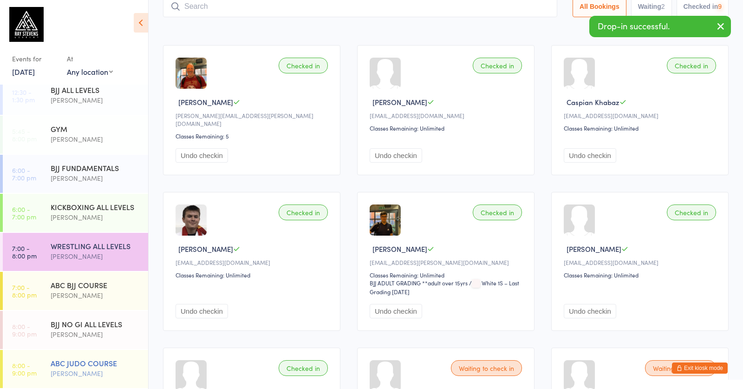
scroll to position [64, 0]
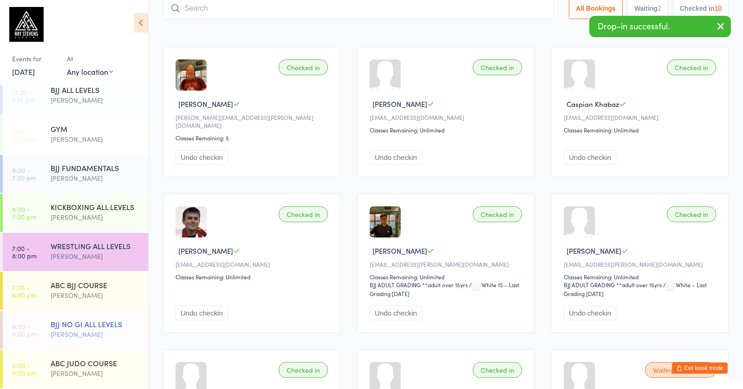
click at [66, 327] on div "BJJ NO GI ALL LEVELS [PERSON_NAME]" at bounding box center [100, 329] width 98 height 37
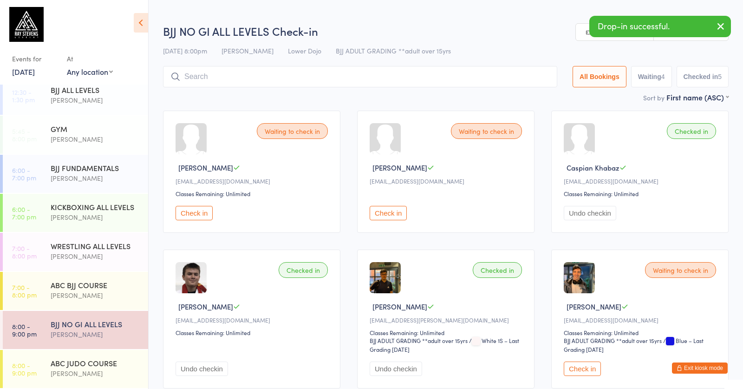
click at [263, 69] on input "search" at bounding box center [360, 76] width 394 height 21
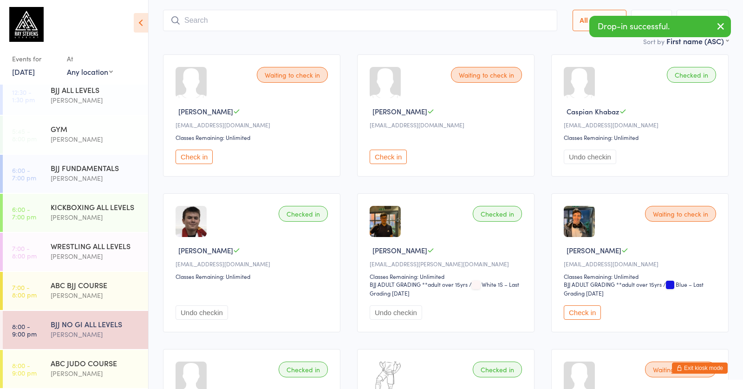
scroll to position [67, 0]
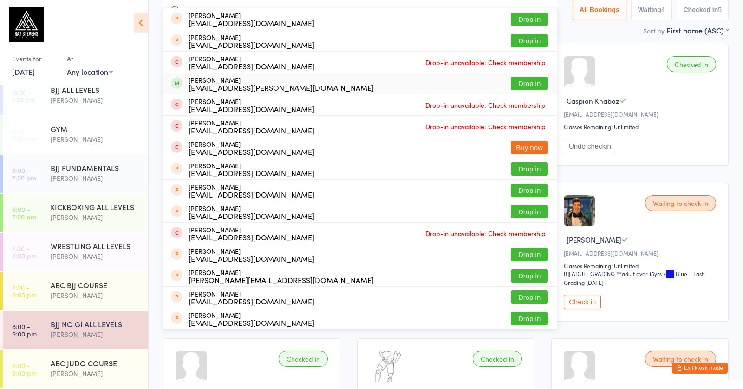
type input "jan"
click at [242, 87] on div "[EMAIL_ADDRESS][PERSON_NAME][DOMAIN_NAME]" at bounding box center [281, 87] width 185 height 7
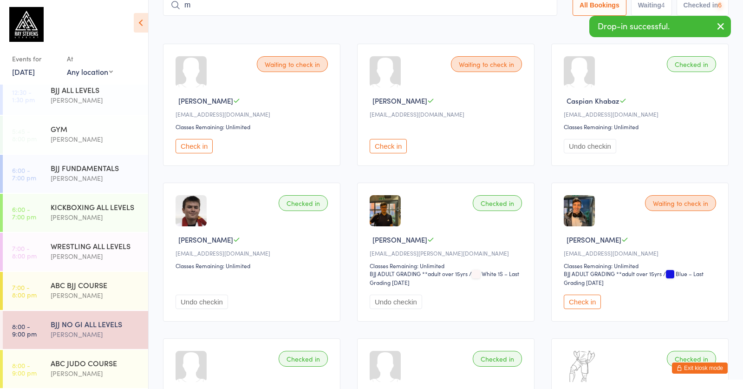
scroll to position [64, 0]
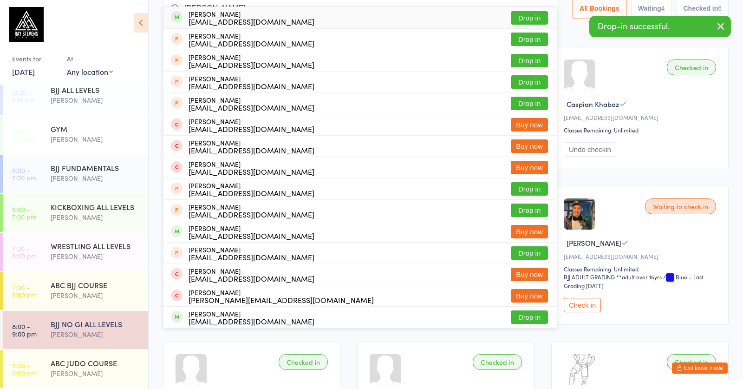
type input "[PERSON_NAME]"
click at [238, 18] on div "[EMAIL_ADDRESS][DOMAIN_NAME]" at bounding box center [252, 21] width 126 height 7
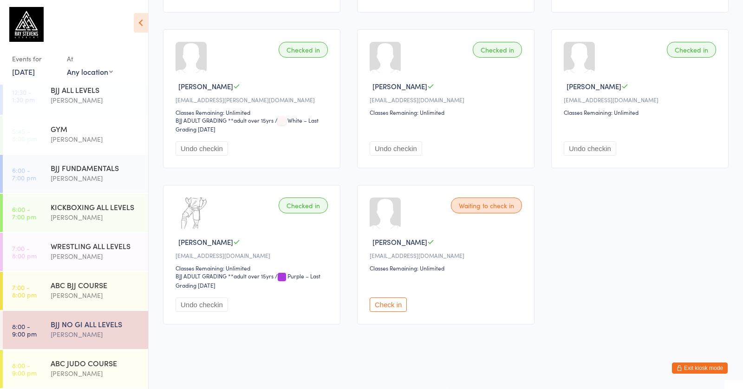
scroll to position [387, 0]
click at [392, 304] on button "Check in" at bounding box center [388, 304] width 37 height 14
click at [393, 306] on button "Check in" at bounding box center [388, 304] width 37 height 14
click at [396, 305] on button "Check in" at bounding box center [388, 304] width 37 height 14
click at [109, 244] on div "WRESTLING ALL LEVELS" at bounding box center [96, 246] width 90 height 10
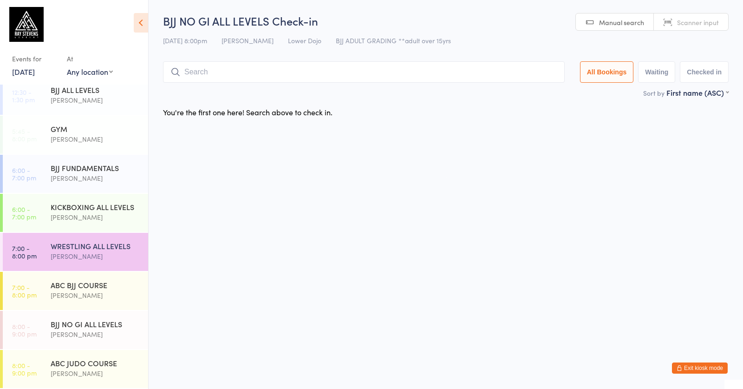
scroll to position [0, 0]
click at [342, 66] on input "search" at bounding box center [364, 71] width 402 height 21
click at [111, 171] on div "BJJ FUNDAMENTALS" at bounding box center [96, 168] width 90 height 10
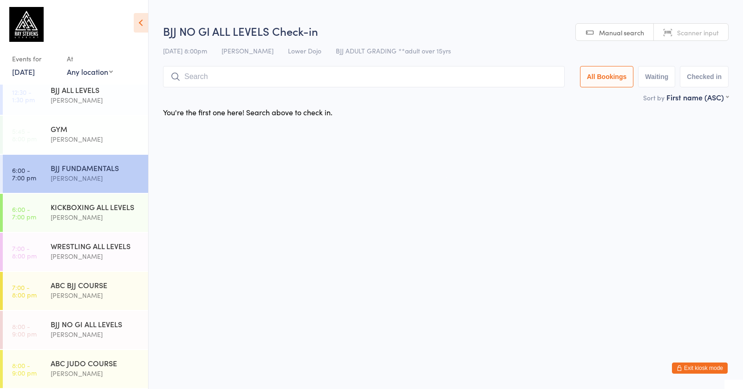
click at [237, 73] on input "search" at bounding box center [364, 76] width 402 height 21
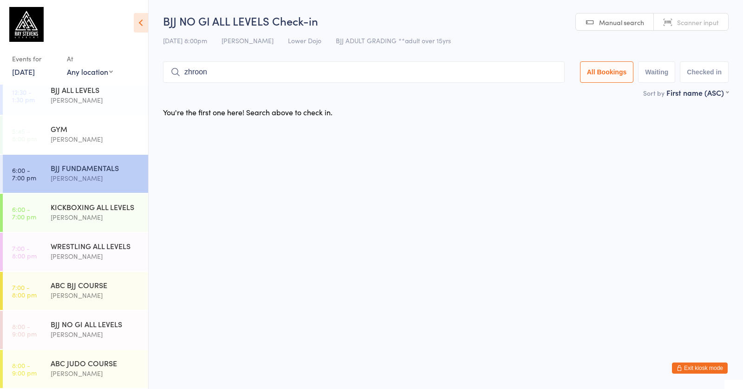
type input "zhroon"
click at [81, 212] on div "[PERSON_NAME]" at bounding box center [96, 217] width 90 height 11
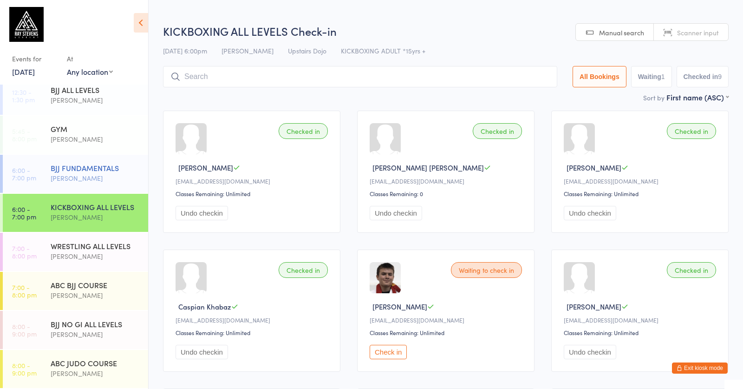
click at [82, 176] on div "[PERSON_NAME]" at bounding box center [96, 178] width 90 height 11
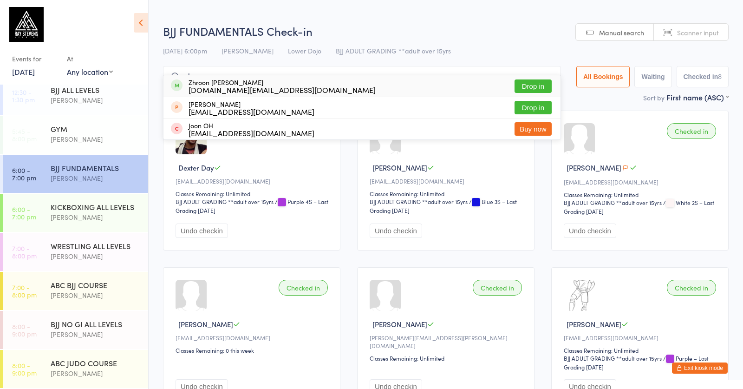
type input "zhroon"
click at [213, 86] on div "[DOMAIN_NAME][EMAIL_ADDRESS][DOMAIN_NAME]" at bounding box center [282, 89] width 187 height 7
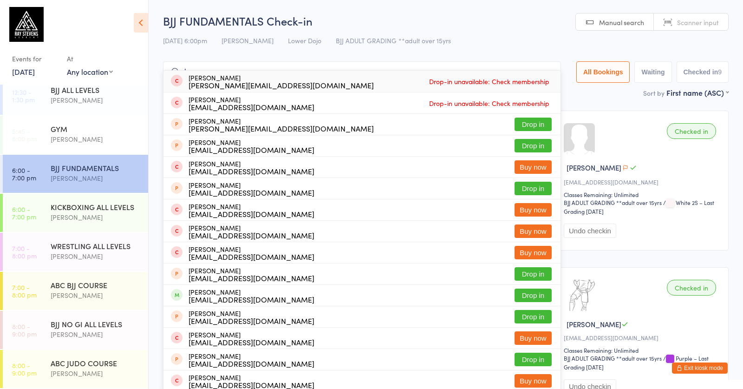
drag, startPoint x: 213, startPoint y: 65, endPoint x: 194, endPoint y: 67, distance: 19.2
click at [194, 67] on input "ben" at bounding box center [362, 71] width 398 height 21
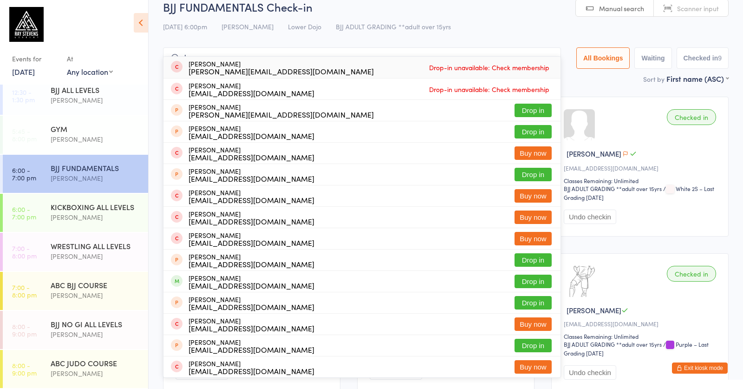
drag, startPoint x: 171, startPoint y: 67, endPoint x: 156, endPoint y: 66, distance: 15.8
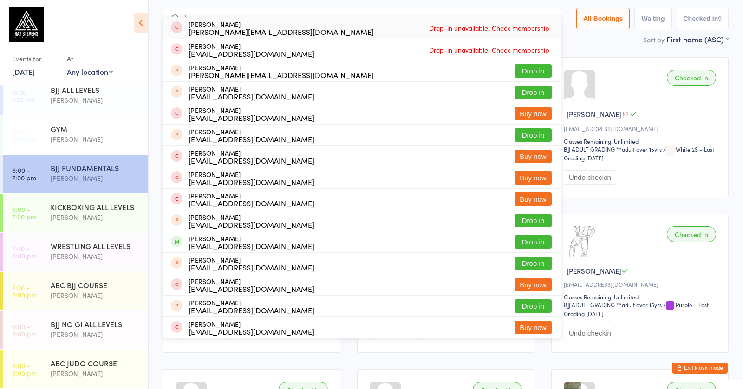
scroll to position [62, 0]
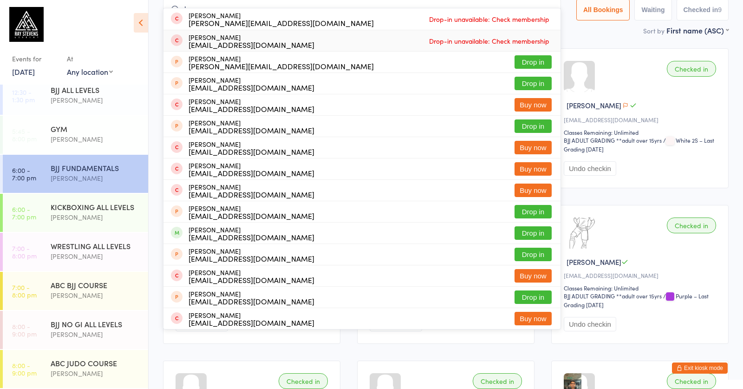
type input "b"
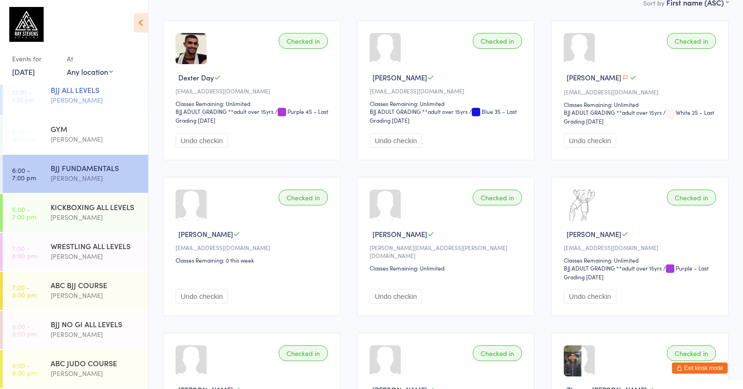
scroll to position [133, 0]
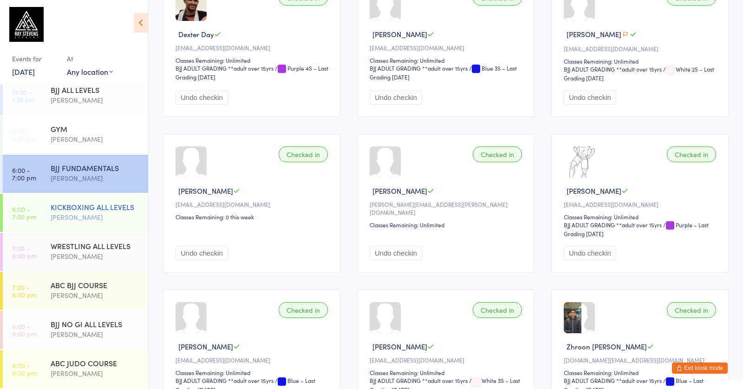
drag, startPoint x: 76, startPoint y: 246, endPoint x: 92, endPoint y: 223, distance: 28.1
click at [76, 246] on div "WRESTLING ALL LEVELS" at bounding box center [96, 246] width 90 height 10
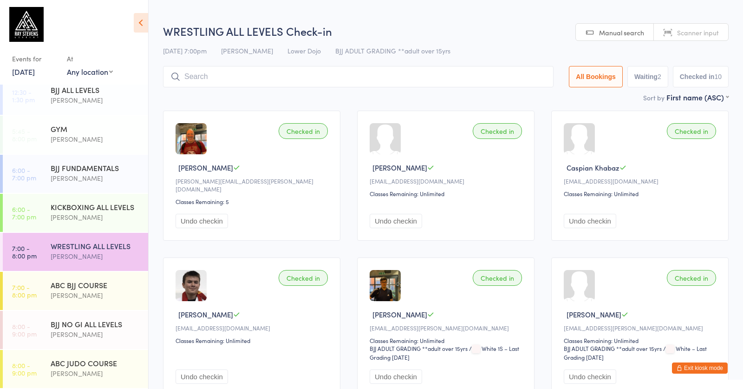
click at [239, 71] on input "search" at bounding box center [358, 76] width 391 height 21
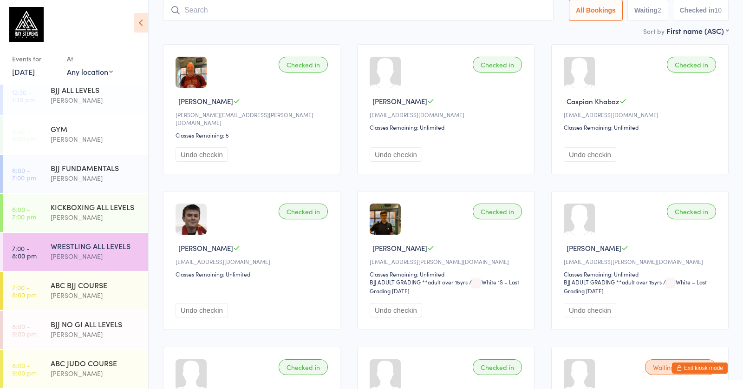
scroll to position [67, 0]
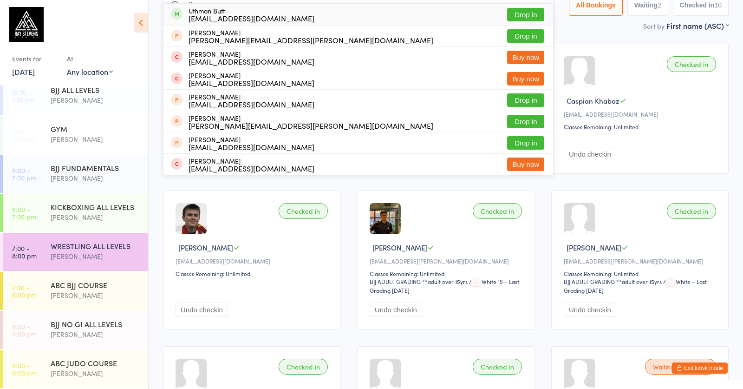
type input "uthman"
click at [229, 14] on div "[EMAIL_ADDRESS][DOMAIN_NAME]" at bounding box center [252, 17] width 126 height 7
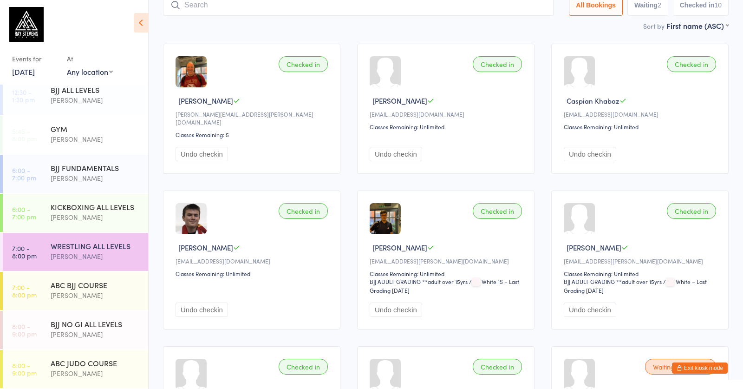
scroll to position [64, 0]
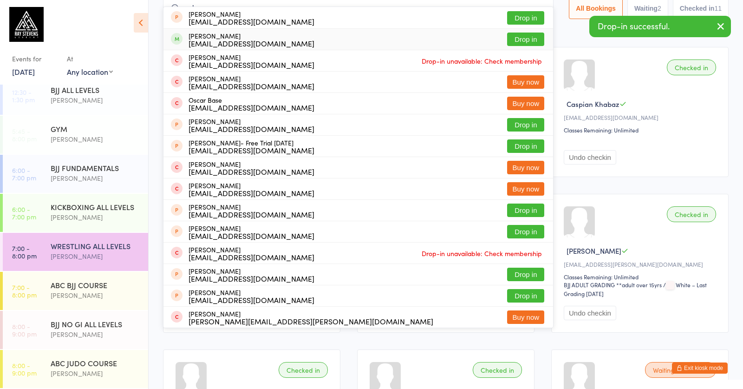
type input "oskar"
click at [212, 36] on div "[PERSON_NAME] [PERSON_NAME][EMAIL_ADDRESS][DOMAIN_NAME]" at bounding box center [252, 39] width 126 height 15
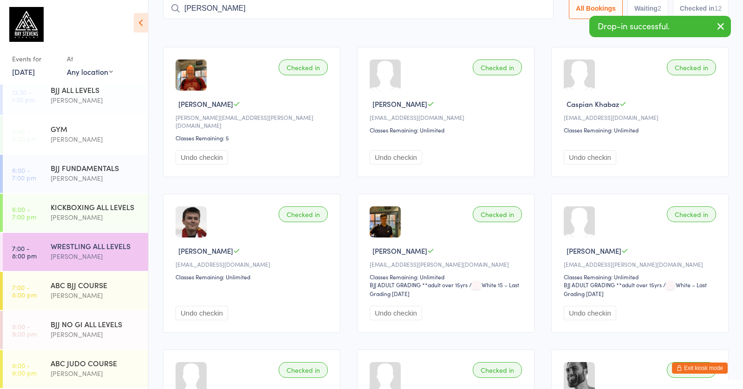
type input "[PERSON_NAME]"
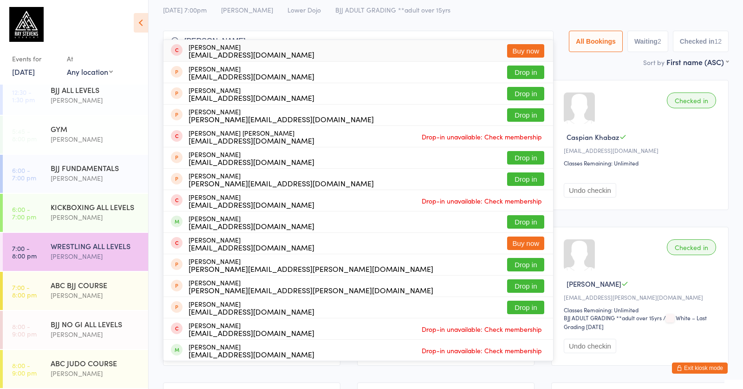
drag, startPoint x: 209, startPoint y: 5, endPoint x: 192, endPoint y: -5, distance: 19.4
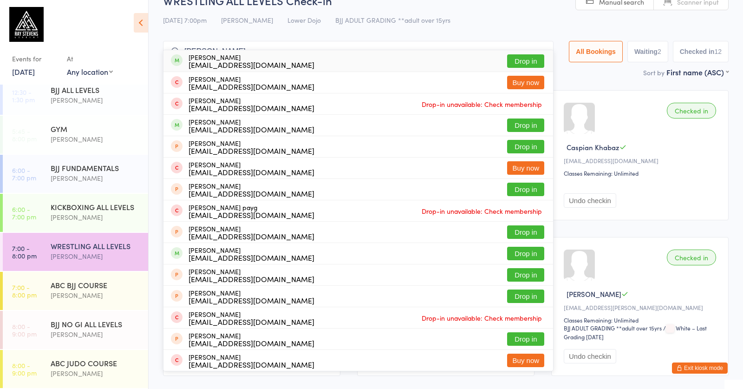
type input "[PERSON_NAME]"
click at [227, 59] on div "[PERSON_NAME] [EMAIL_ADDRESS][DOMAIN_NAME]" at bounding box center [252, 60] width 126 height 15
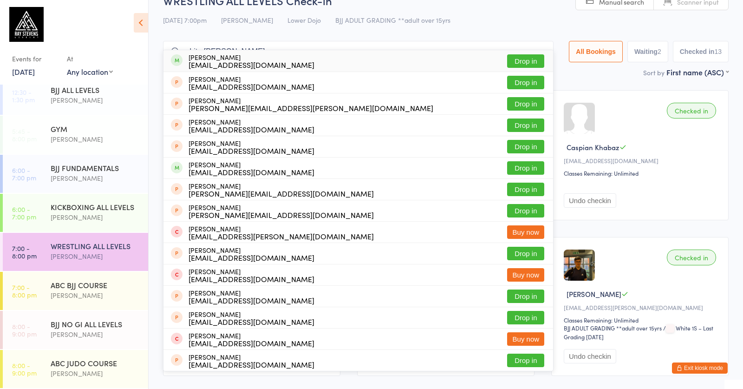
type input "white [PERSON_NAME]"
click at [222, 62] on div "[EMAIL_ADDRESS][DOMAIN_NAME]" at bounding box center [252, 64] width 126 height 7
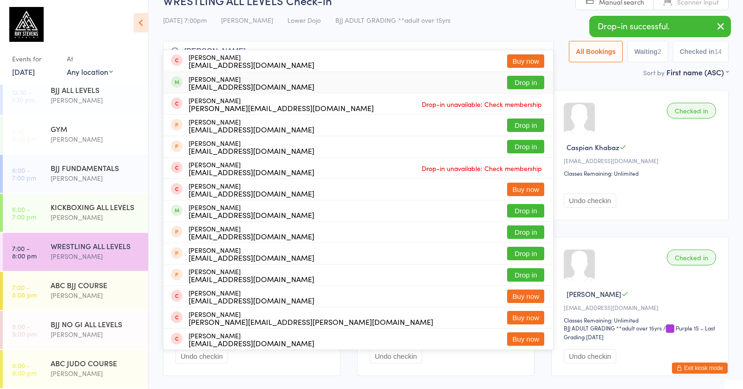
type input "[PERSON_NAME] up"
click at [216, 83] on div "[EMAIL_ADDRESS][DOMAIN_NAME]" at bounding box center [252, 86] width 126 height 7
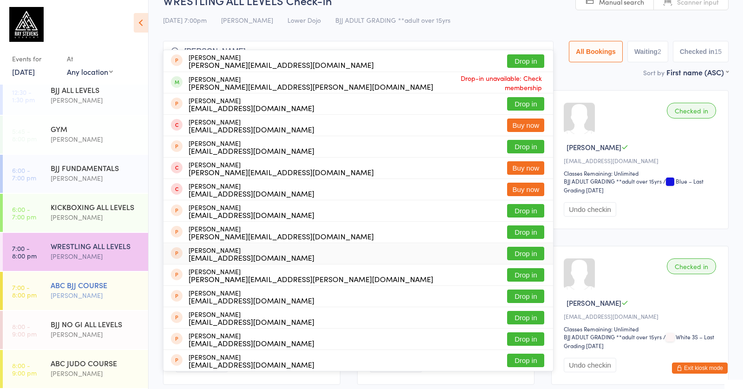
type input "[PERSON_NAME]"
click at [62, 294] on div "[PERSON_NAME]" at bounding box center [96, 295] width 90 height 11
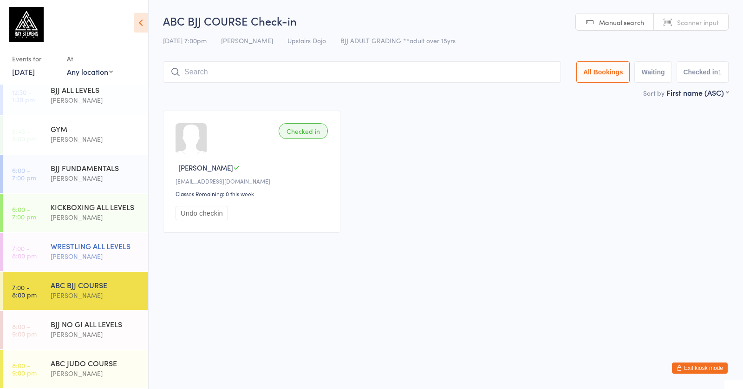
click at [84, 247] on div "WRESTLING ALL LEVELS" at bounding box center [96, 246] width 90 height 10
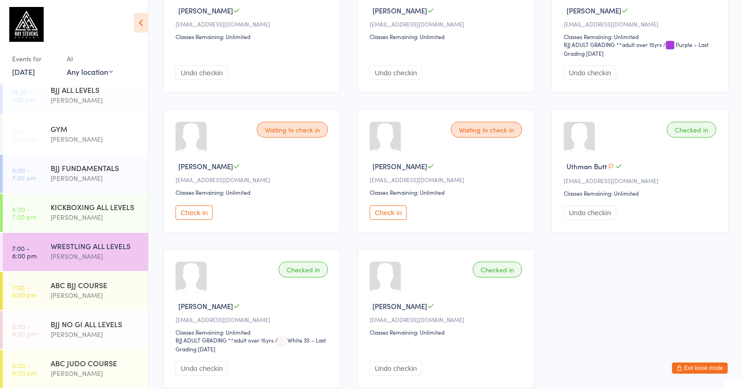
scroll to position [625, 0]
click at [196, 219] on button "Check in" at bounding box center [194, 212] width 37 height 14
click at [388, 219] on button "Check in" at bounding box center [388, 212] width 37 height 14
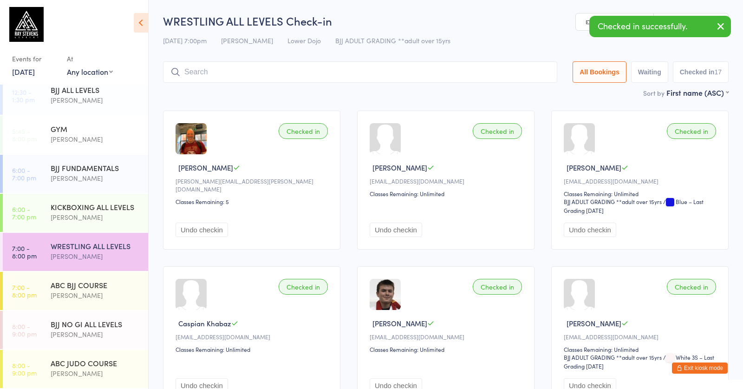
scroll to position [0, 0]
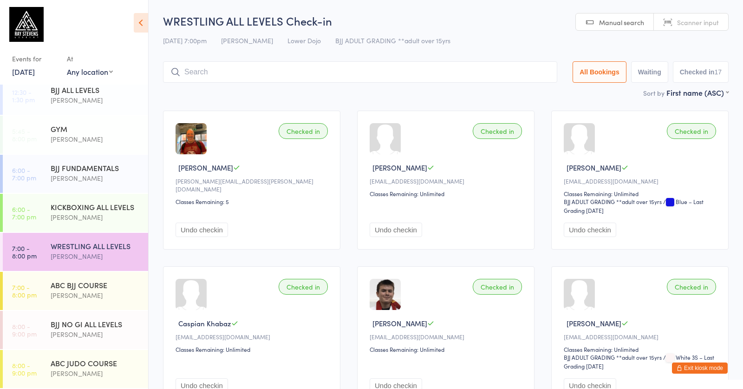
click at [305, 64] on input "search" at bounding box center [360, 71] width 394 height 21
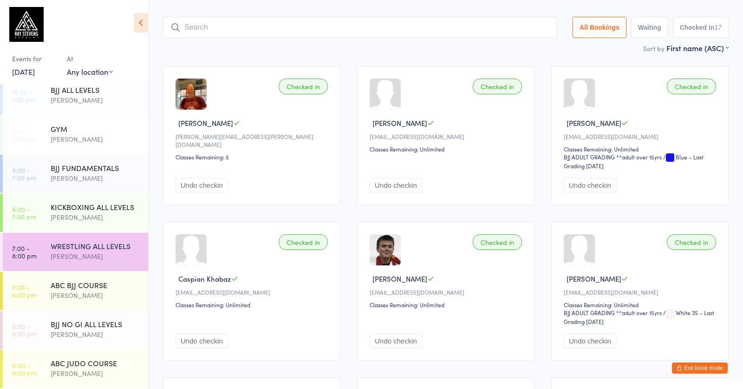
scroll to position [62, 0]
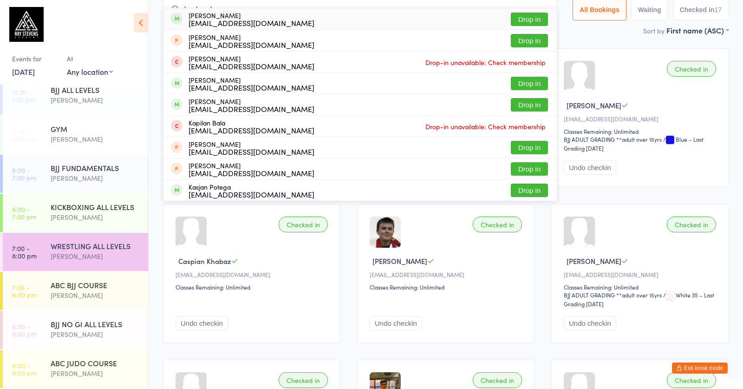
type input "kashmula"
click at [220, 20] on div "[EMAIL_ADDRESS][DOMAIN_NAME]" at bounding box center [252, 22] width 126 height 7
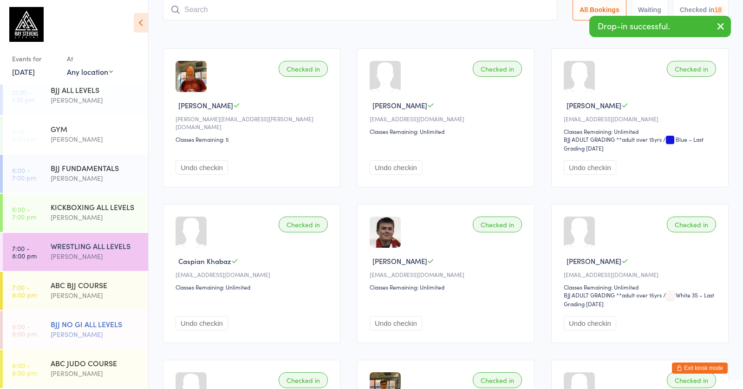
click at [53, 337] on div "[PERSON_NAME]" at bounding box center [96, 334] width 90 height 11
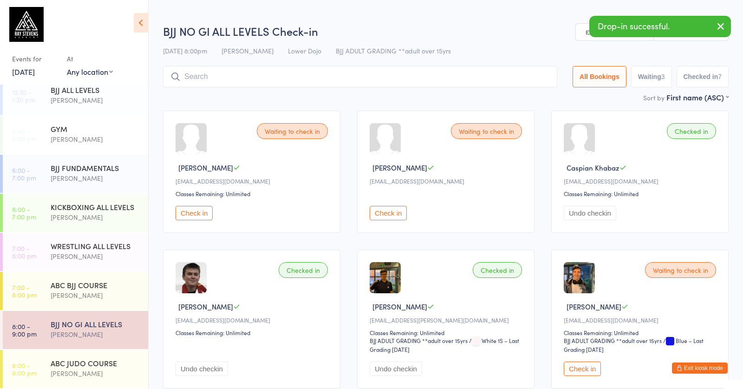
click at [274, 72] on input "search" at bounding box center [360, 76] width 394 height 21
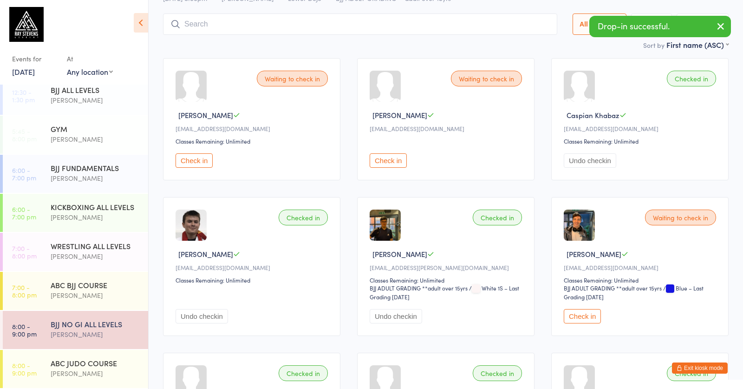
scroll to position [67, 0]
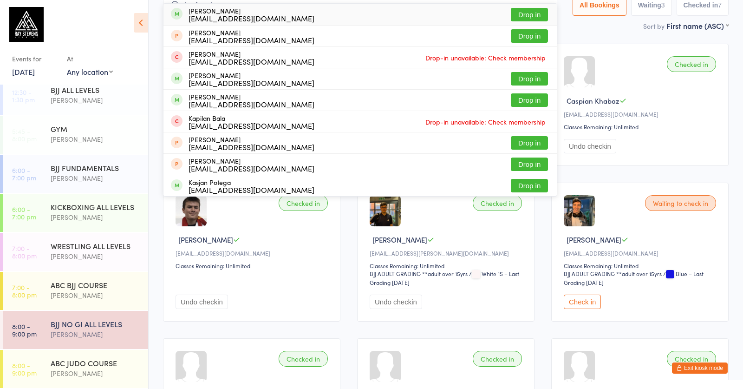
type input "kashmula"
click at [221, 14] on div "[EMAIL_ADDRESS][DOMAIN_NAME]" at bounding box center [252, 17] width 126 height 7
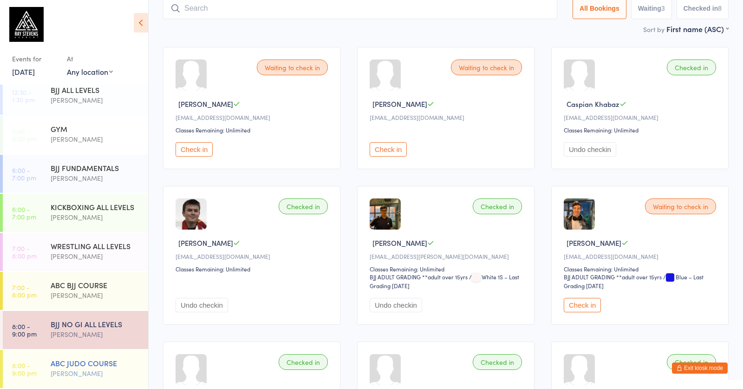
click at [87, 340] on div "[PERSON_NAME]" at bounding box center [96, 373] width 90 height 11
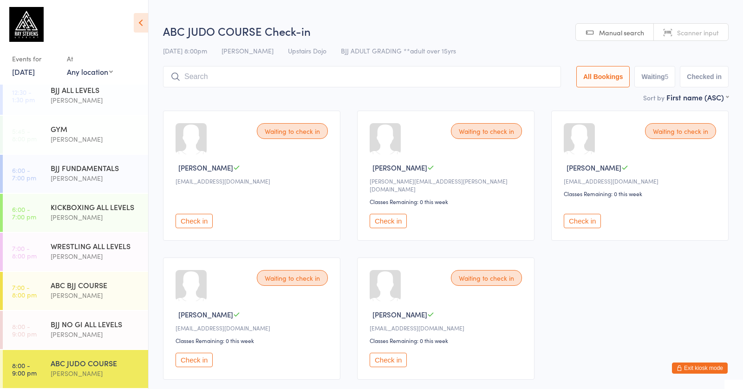
click at [390, 340] on button "Check in" at bounding box center [388, 360] width 37 height 14
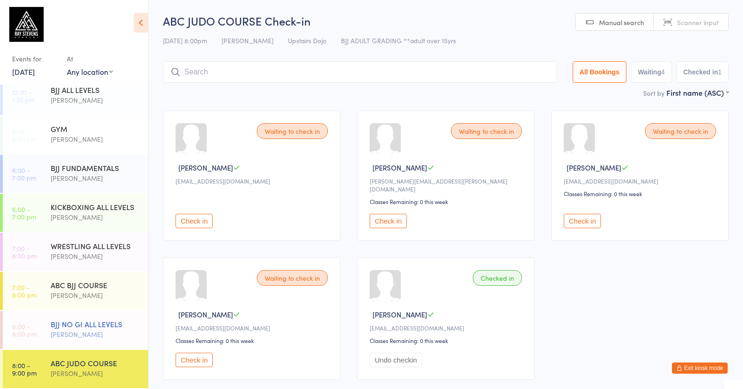
click at [106, 333] on div "[PERSON_NAME]" at bounding box center [96, 334] width 90 height 11
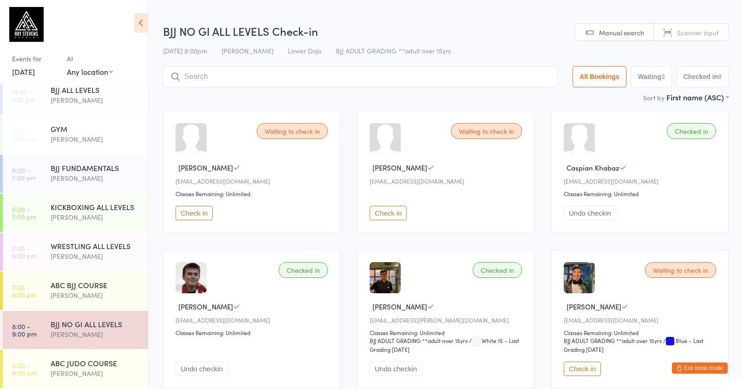
click at [254, 62] on div "BJJ NO GI ALL LEVELS Check-in [DATE] 8:00pm [PERSON_NAME] Lower Dojo BJJ ADULT …" at bounding box center [446, 57] width 566 height 69
click at [249, 71] on input "search" at bounding box center [360, 76] width 394 height 21
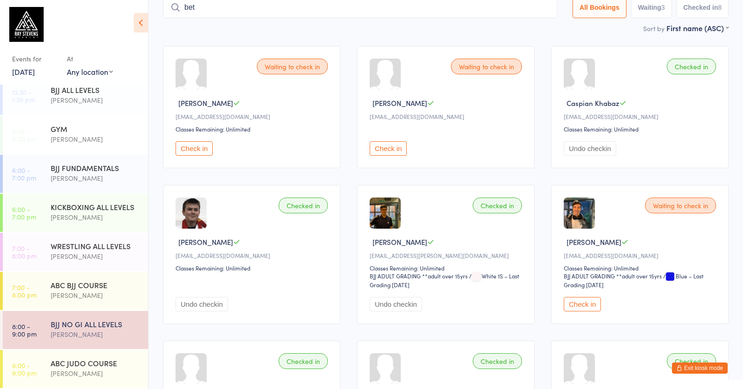
scroll to position [64, 0]
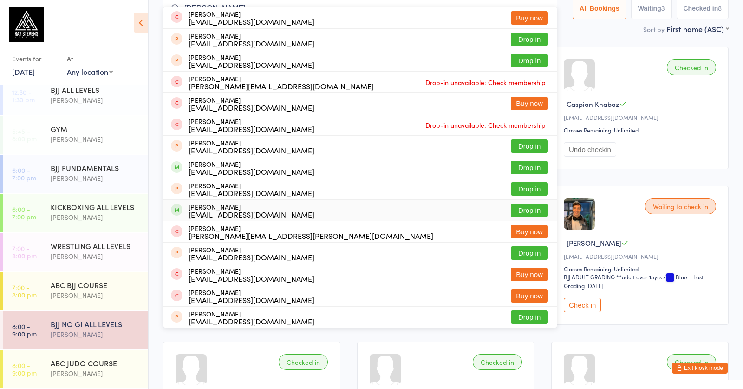
type input "[PERSON_NAME]"
click at [248, 210] on div "[EMAIL_ADDRESS][DOMAIN_NAME]" at bounding box center [252, 213] width 126 height 7
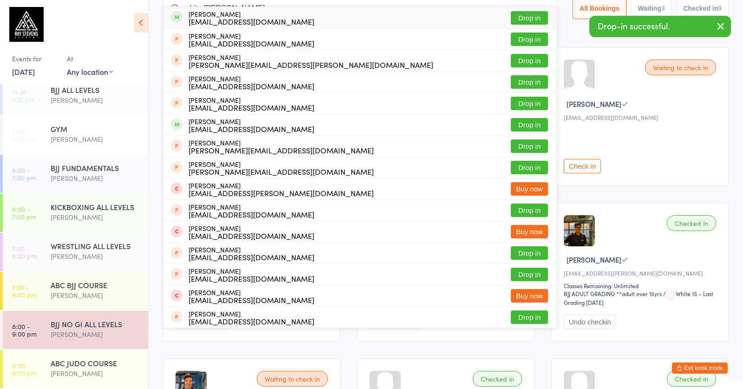
type input "white [PERSON_NAME]"
click at [256, 18] on div "[EMAIL_ADDRESS][DOMAIN_NAME]" at bounding box center [252, 21] width 126 height 7
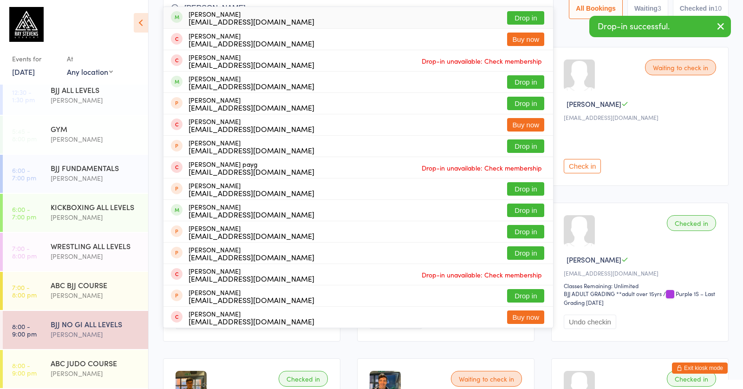
type input "[PERSON_NAME]"
click at [218, 19] on div "[EMAIL_ADDRESS][DOMAIN_NAME]" at bounding box center [252, 21] width 126 height 7
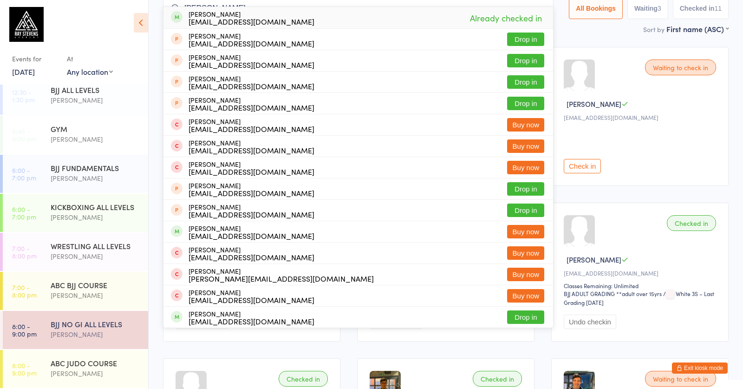
drag, startPoint x: 208, startPoint y: 3, endPoint x: 110, endPoint y: 5, distance: 97.6
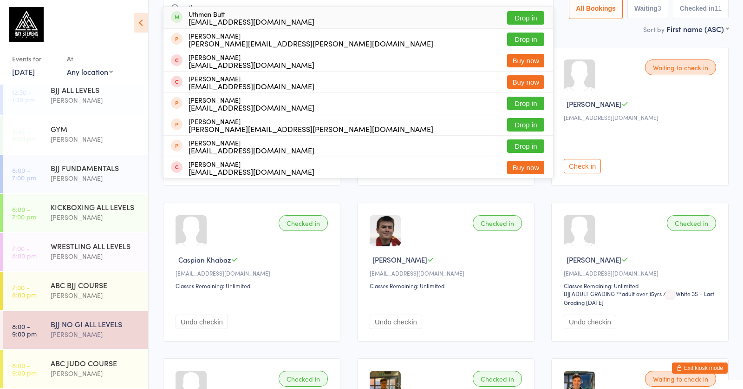
type input "uthman"
click at [273, 15] on div "Uthman Butt [EMAIL_ADDRESS][DOMAIN_NAME]" at bounding box center [252, 17] width 126 height 15
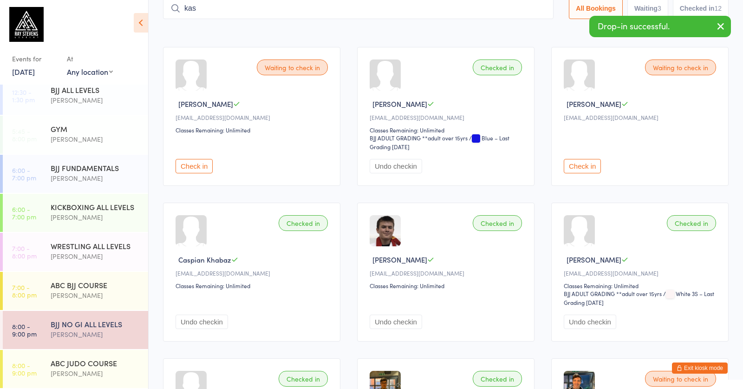
type input "kash"
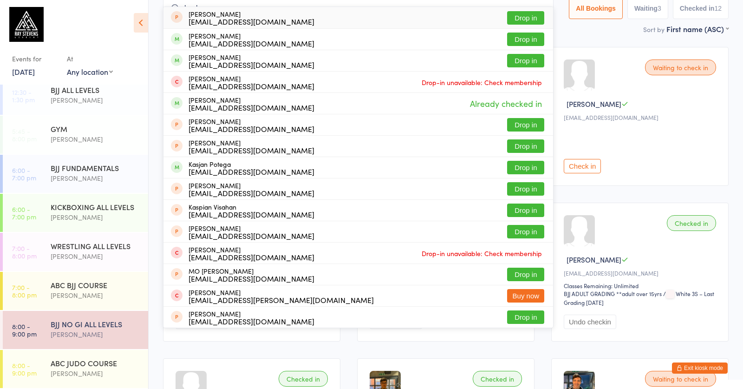
drag, startPoint x: 170, startPoint y: 4, endPoint x: 91, endPoint y: 13, distance: 80.0
drag, startPoint x: 189, startPoint y: 4, endPoint x: 156, endPoint y: 8, distance: 33.2
drag, startPoint x: 193, startPoint y: 2, endPoint x: 164, endPoint y: 4, distance: 28.9
click at [164, 4] on input "kash" at bounding box center [358, 8] width 391 height 21
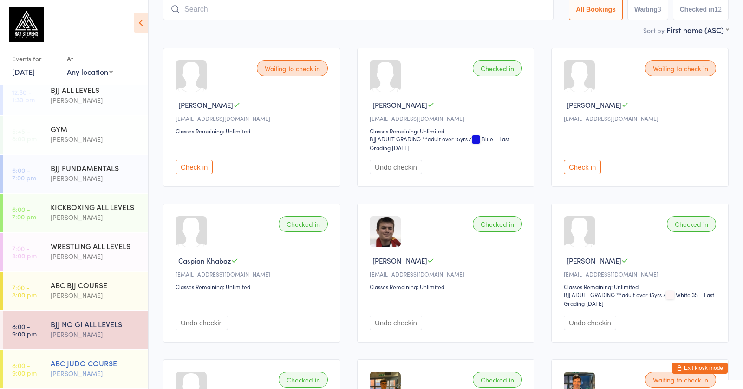
click at [84, 340] on div "[PERSON_NAME]" at bounding box center [96, 373] width 90 height 11
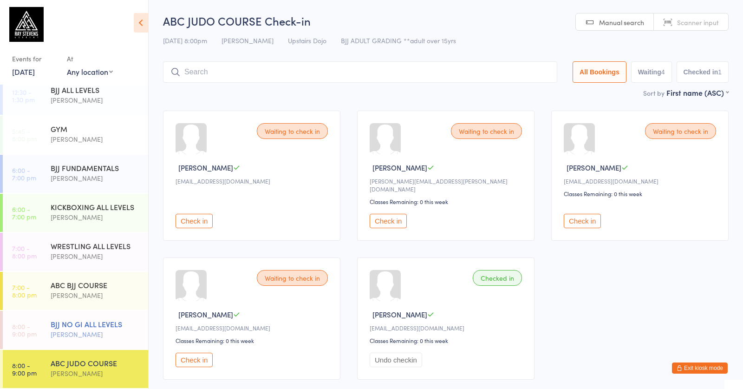
click at [98, 328] on div "BJJ NO GI ALL LEVELS" at bounding box center [96, 324] width 90 height 10
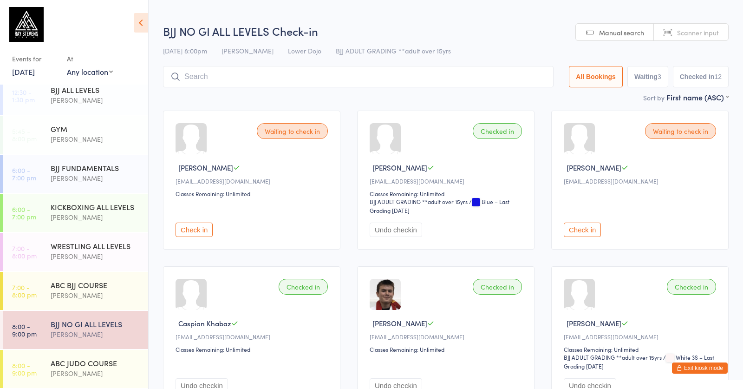
click at [591, 231] on button "Check in" at bounding box center [582, 229] width 37 height 14
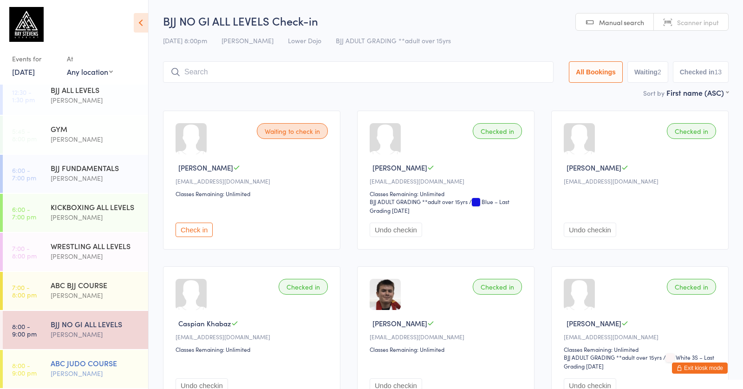
click at [92, 340] on div "ABC JUDO COURSE" at bounding box center [96, 363] width 90 height 10
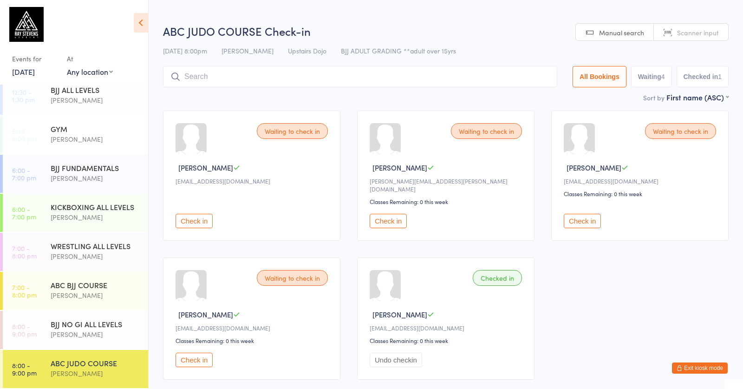
click at [588, 218] on button "Check in" at bounding box center [582, 221] width 37 height 14
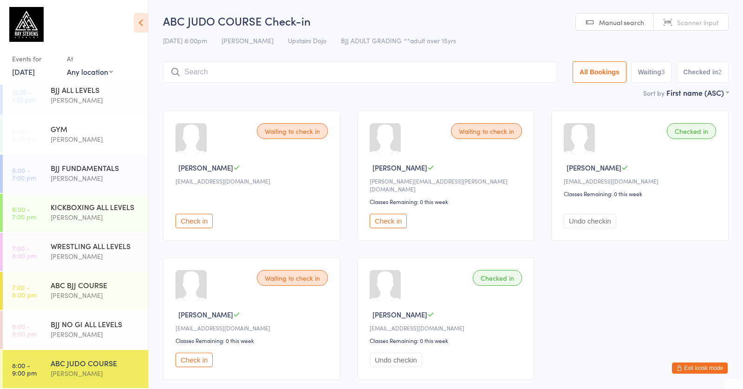
click at [397, 221] on button "Check in" at bounding box center [388, 221] width 37 height 14
click at [84, 333] on div "[PERSON_NAME]" at bounding box center [96, 334] width 90 height 11
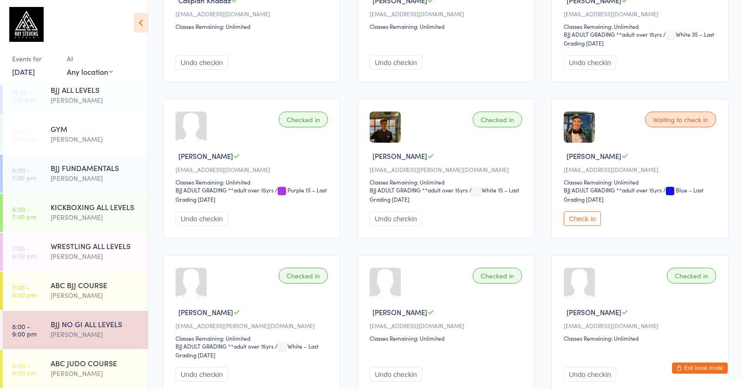
scroll to position [312, 0]
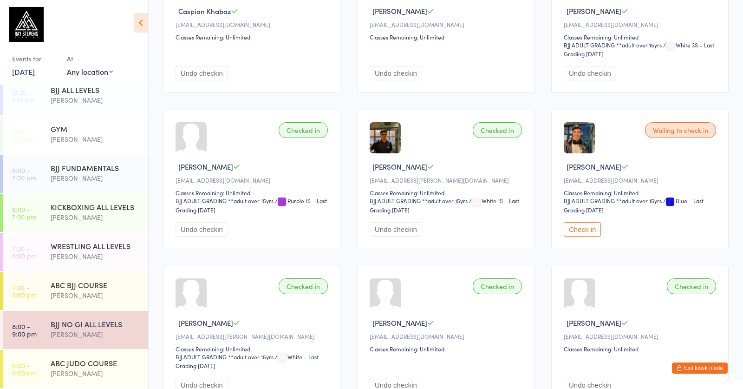
click at [587, 236] on button "Check in" at bounding box center [582, 229] width 37 height 14
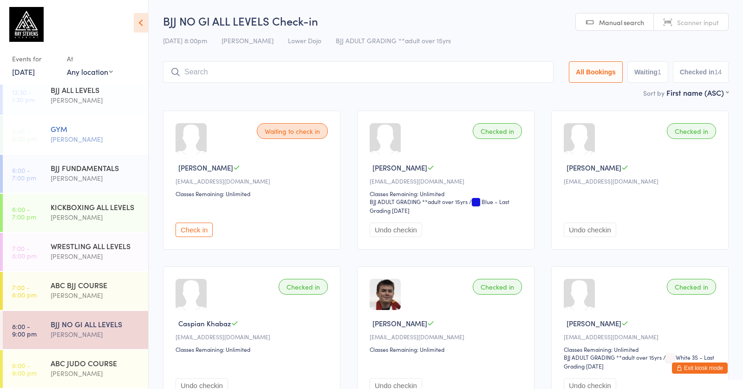
scroll to position [0, 0]
click at [291, 65] on input "search" at bounding box center [358, 71] width 391 height 21
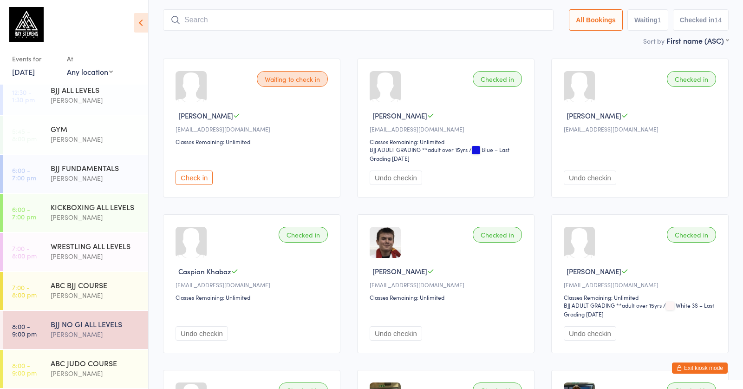
scroll to position [62, 0]
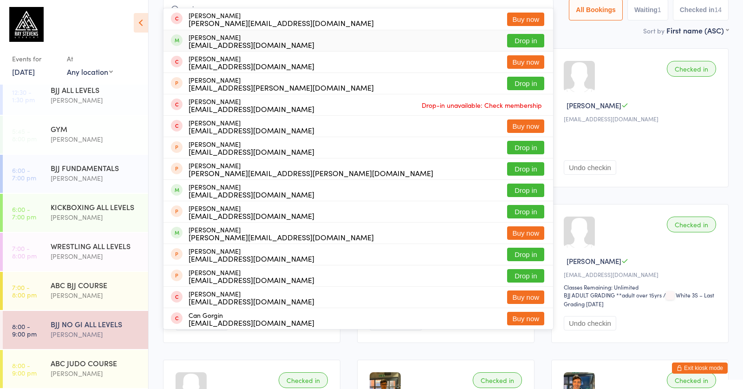
type input "cai"
click at [219, 41] on div "[EMAIL_ADDRESS][DOMAIN_NAME]" at bounding box center [252, 44] width 126 height 7
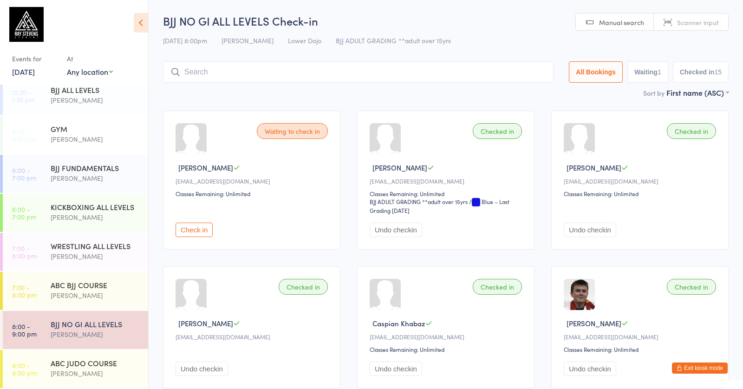
scroll to position [0, 0]
click at [73, 244] on div "WRESTLING ALL LEVELS" at bounding box center [96, 246] width 90 height 10
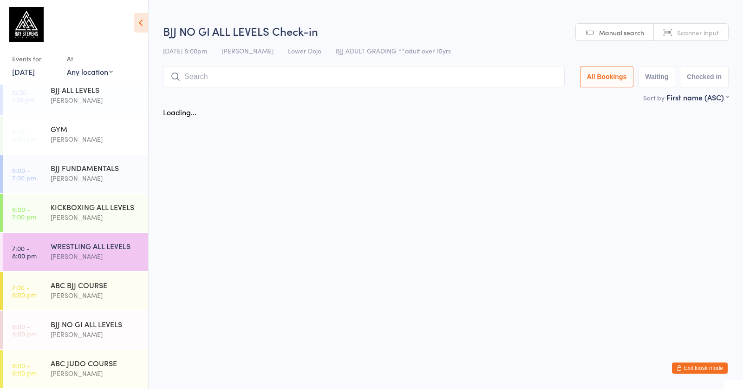
click at [247, 69] on input "search" at bounding box center [364, 76] width 402 height 21
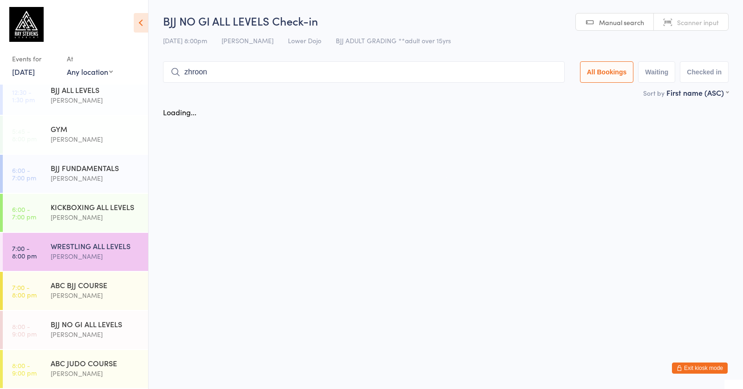
scroll to position [0, 1]
type input "zhroon"
click at [65, 242] on div "WRESTLING ALL LEVELS" at bounding box center [96, 246] width 90 height 10
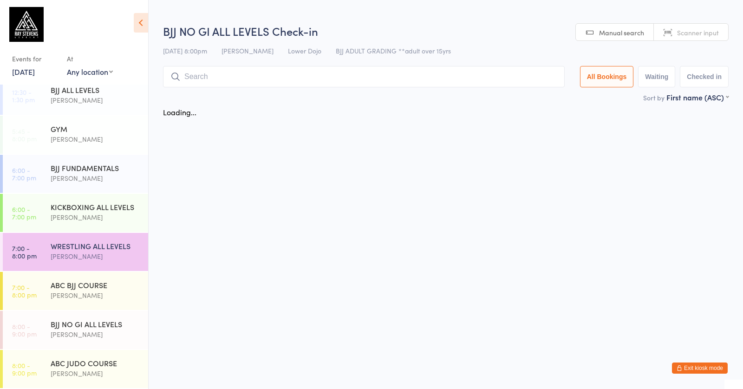
scroll to position [0, 0]
click at [110, 246] on div "WRESTLING ALL LEVELS" at bounding box center [96, 246] width 90 height 10
click at [76, 167] on div "BJJ FUNDAMENTALS" at bounding box center [96, 168] width 90 height 10
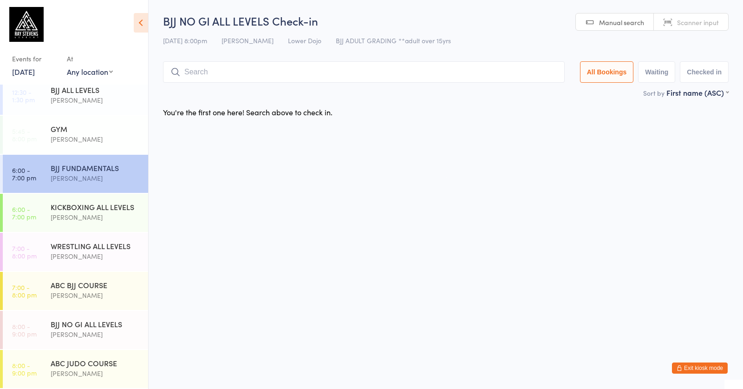
click at [73, 175] on div "[PERSON_NAME]" at bounding box center [96, 178] width 90 height 11
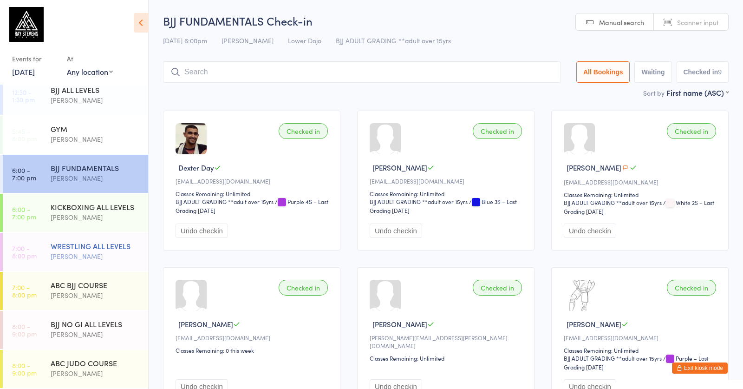
click at [93, 245] on div "WRESTLING ALL LEVELS" at bounding box center [96, 246] width 90 height 10
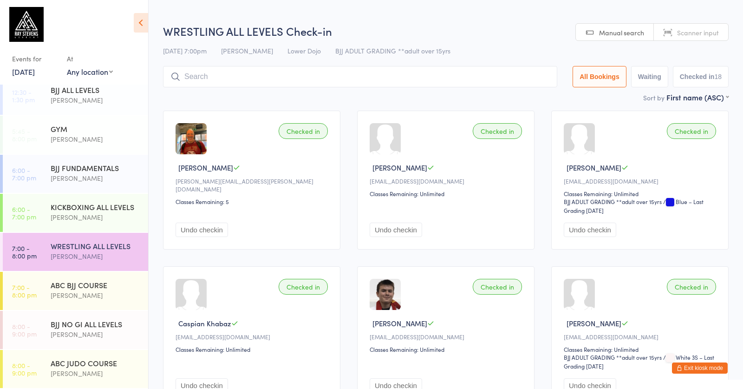
click at [294, 69] on input "search" at bounding box center [360, 76] width 394 height 21
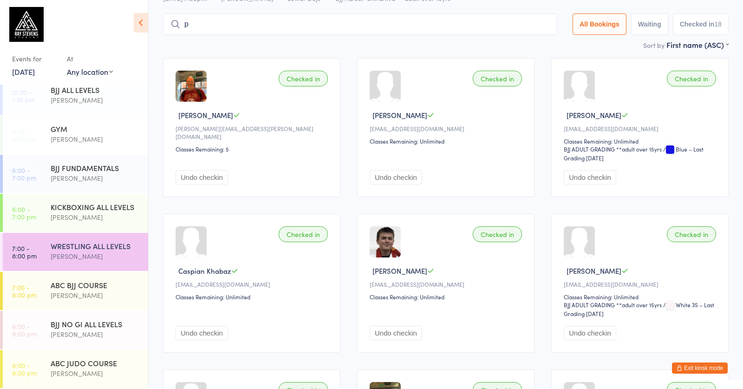
scroll to position [56, 0]
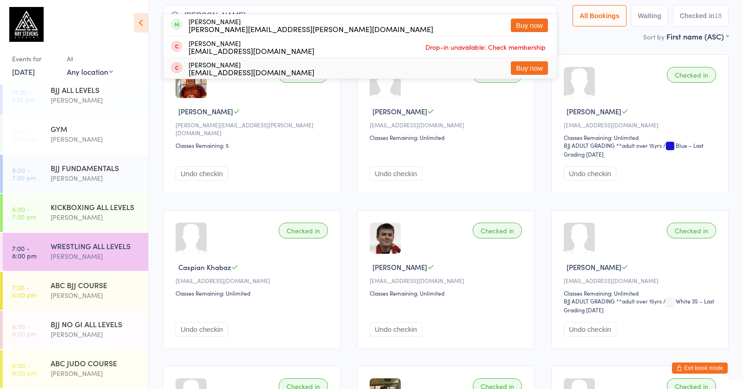
type input "[PERSON_NAME]"
click at [310, 169] on div "Undo checkin" at bounding box center [253, 168] width 155 height 23
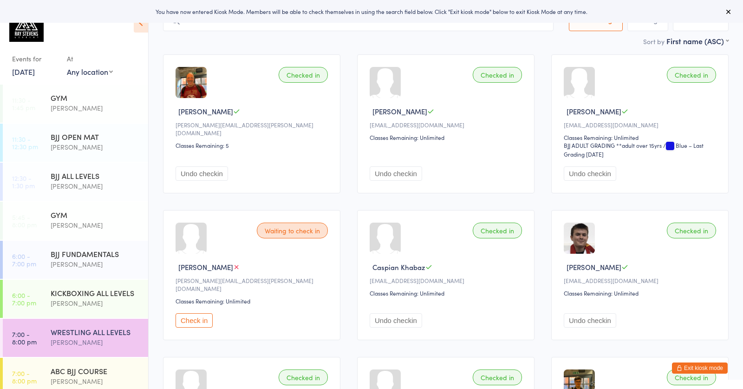
click at [207, 319] on button "Check in" at bounding box center [194, 320] width 37 height 14
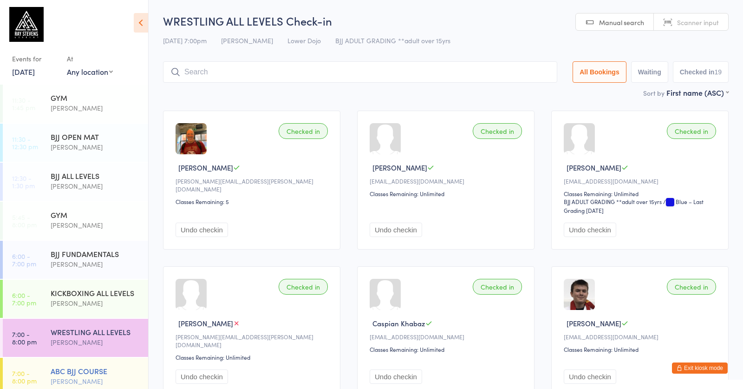
click at [85, 380] on div "[PERSON_NAME]" at bounding box center [96, 381] width 90 height 11
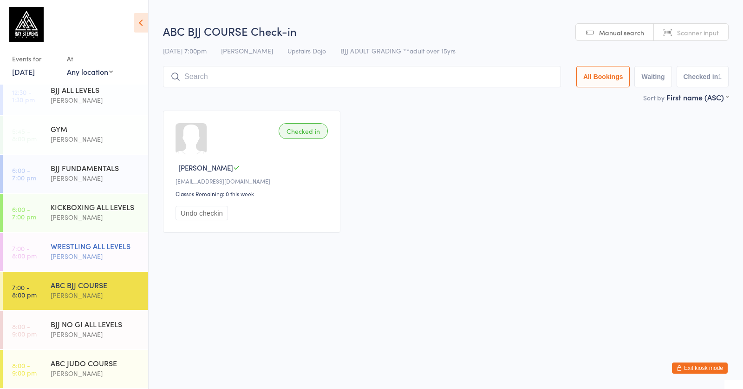
scroll to position [86, 0]
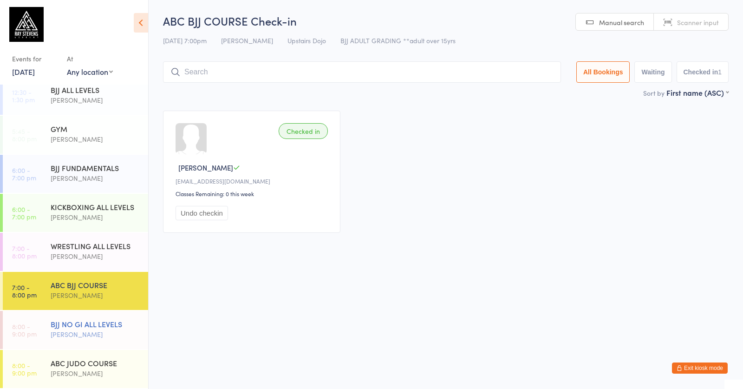
click at [99, 325] on div "BJJ NO GI ALL LEVELS" at bounding box center [96, 324] width 90 height 10
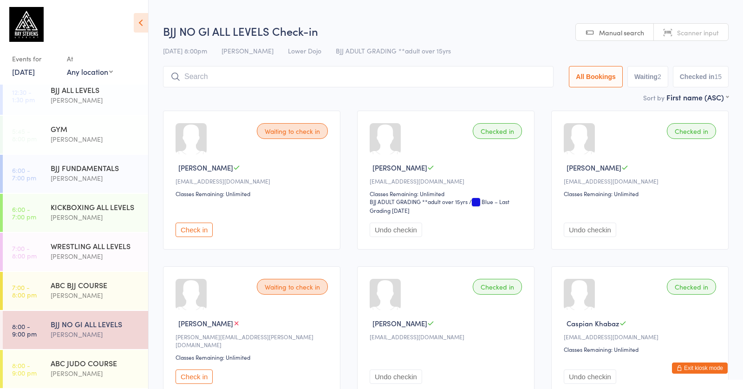
click at [644, 73] on button "Waiting 2" at bounding box center [648, 76] width 41 height 21
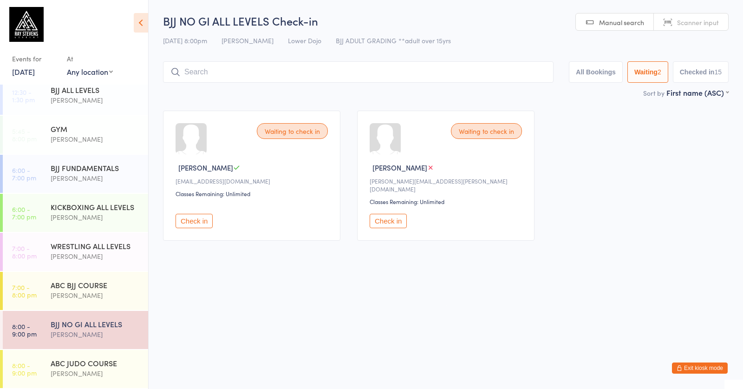
click at [205, 215] on button "Check in" at bounding box center [194, 221] width 37 height 14
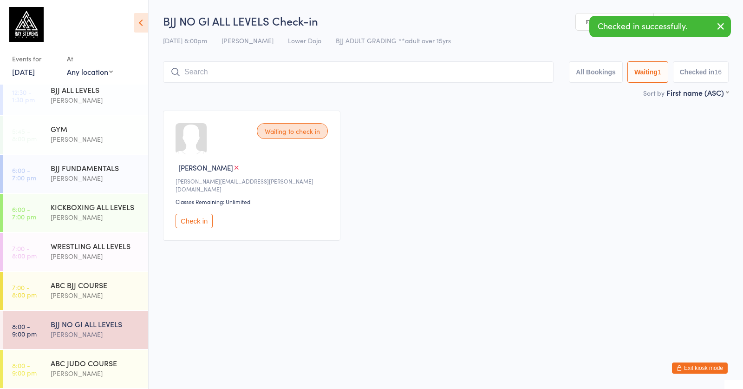
click at [197, 217] on button "Check in" at bounding box center [194, 221] width 37 height 14
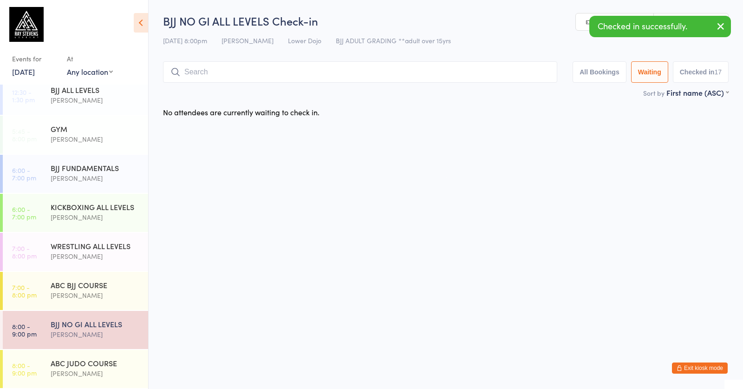
click at [705, 73] on button "Checked in 17" at bounding box center [701, 71] width 56 height 21
